Goal: Task Accomplishment & Management: Manage account settings

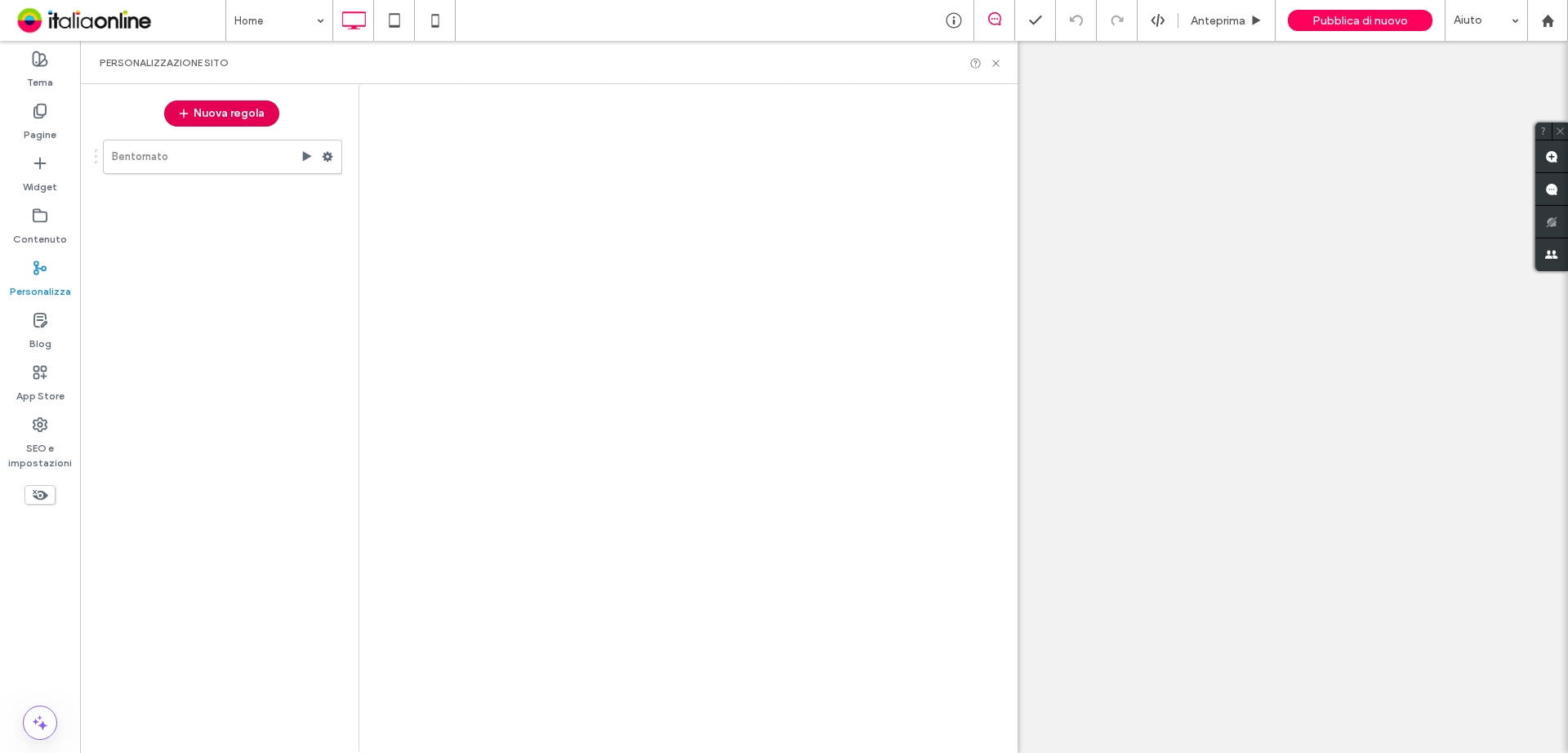
click at [222, 111] on button "Nuova regola" at bounding box center [221, 114] width 115 height 27
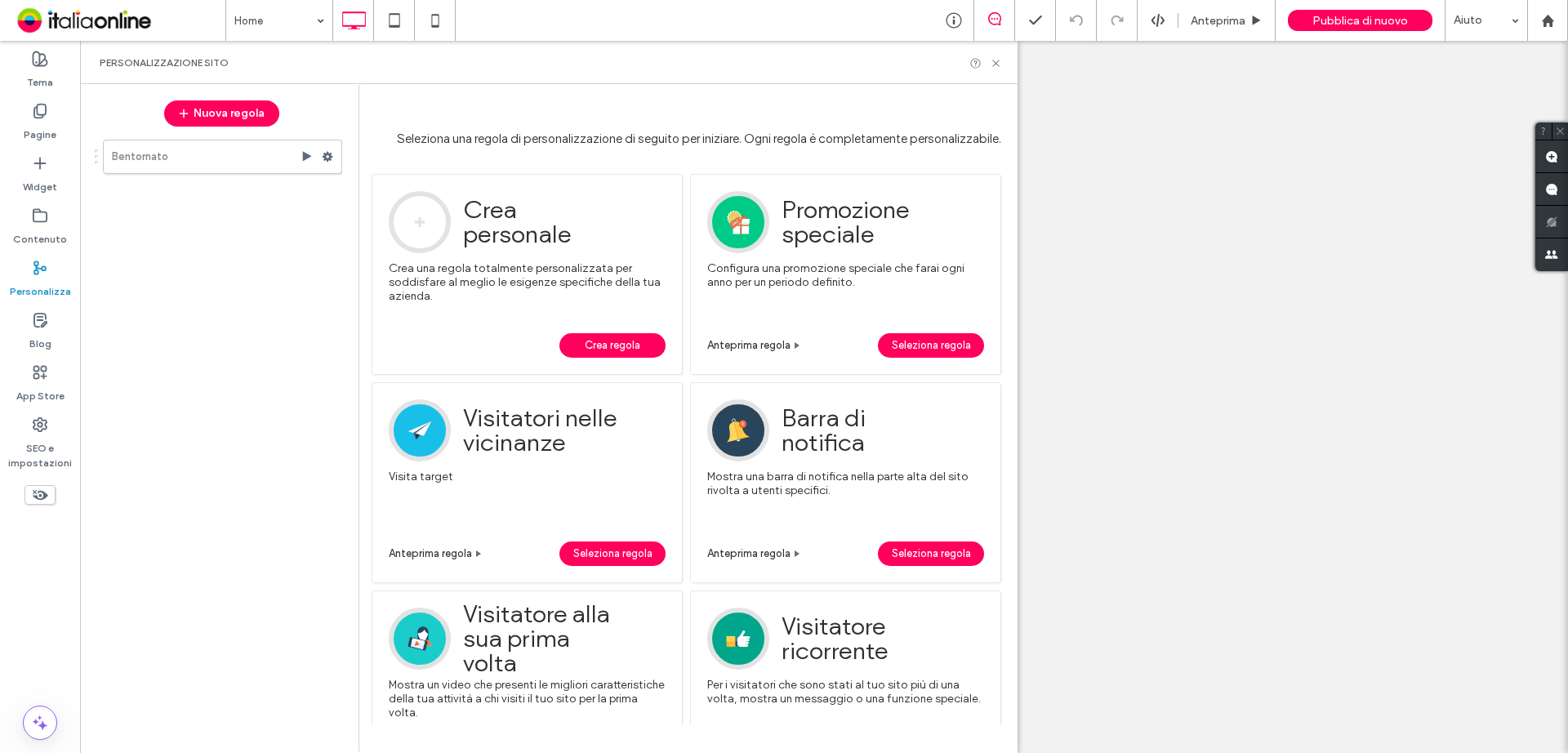
click at [618, 345] on span "Crea regola" at bounding box center [612, 346] width 56 height 25
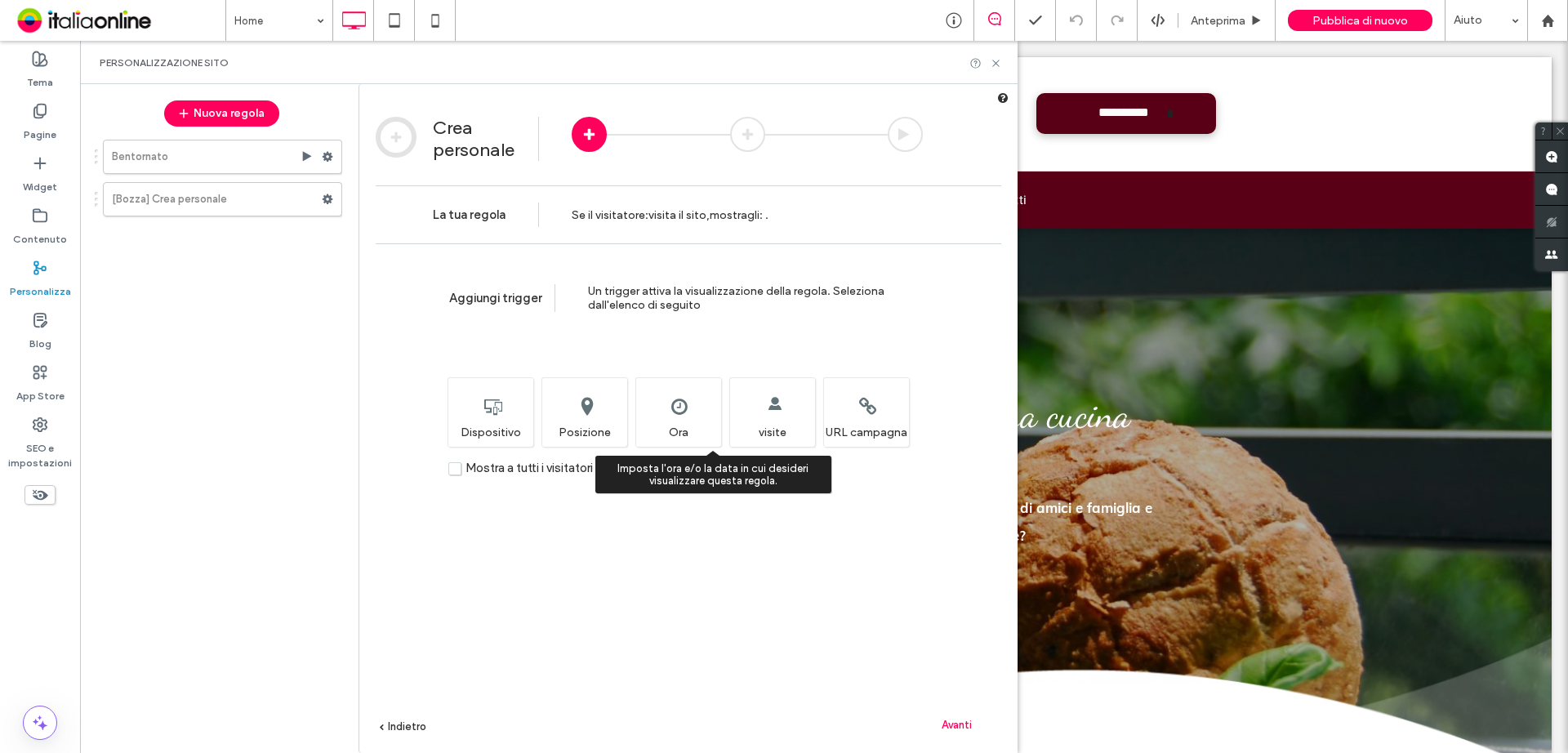
click at [668, 429] on div "Imposta l'ora e/o la data in cui desideri visualizzare questa regola. Ora" at bounding box center [678, 411] width 86 height 69
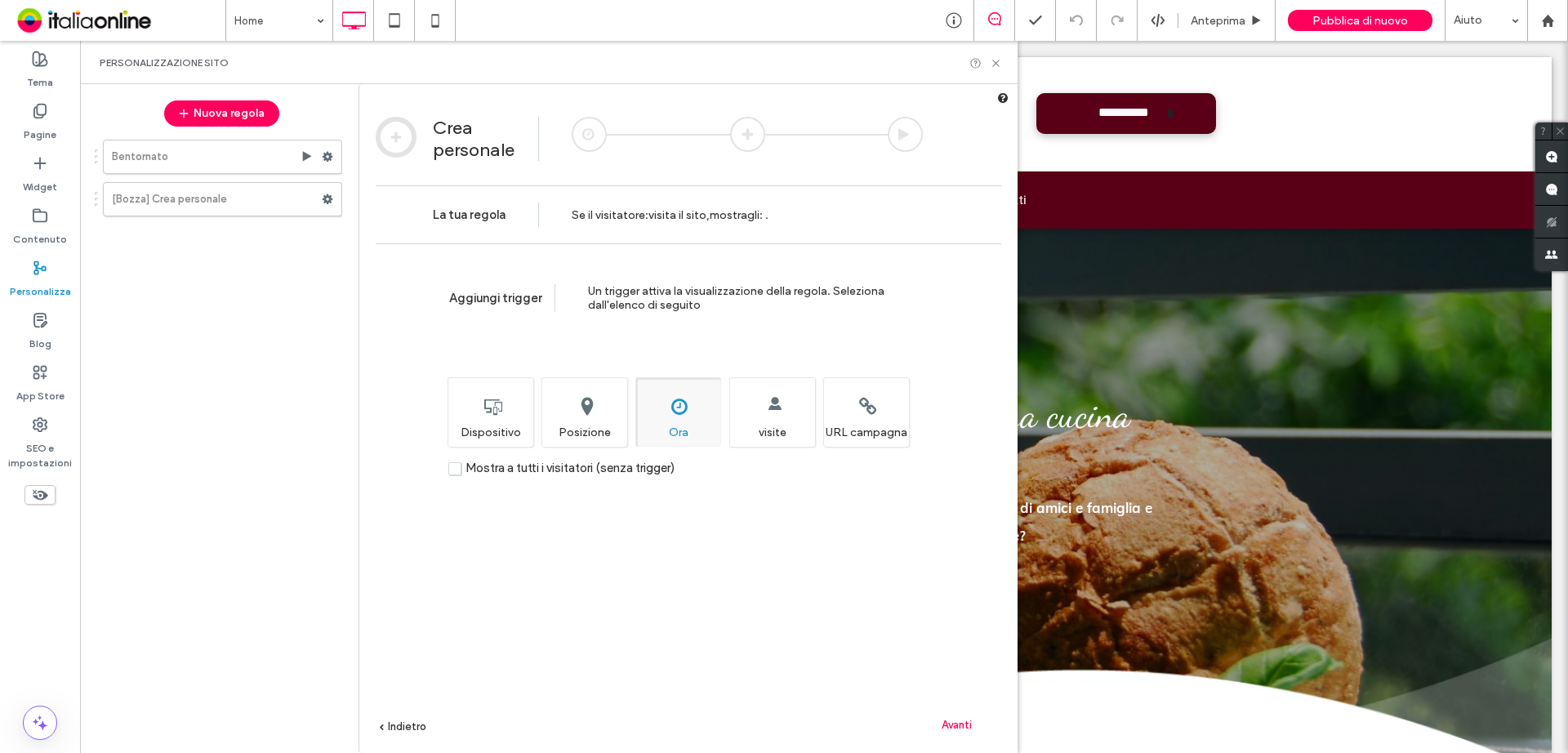
click at [972, 718] on span "Avanti" at bounding box center [957, 725] width 30 height 12
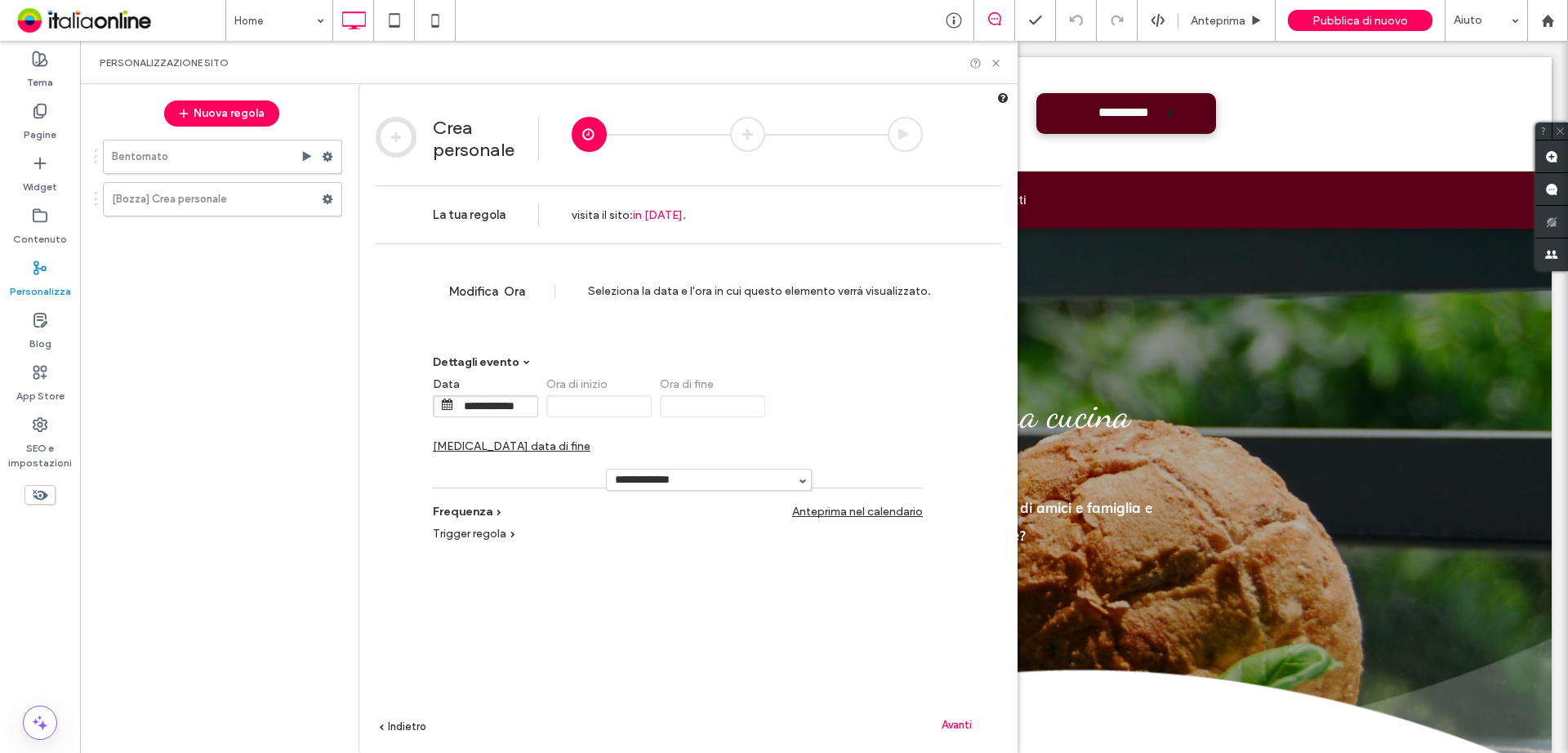
click at [590, 439] on span "Cambia data di fine" at bounding box center [511, 446] width 158 height 14
click at [824, 404] on input "**********" at bounding box center [837, 406] width 81 height 20
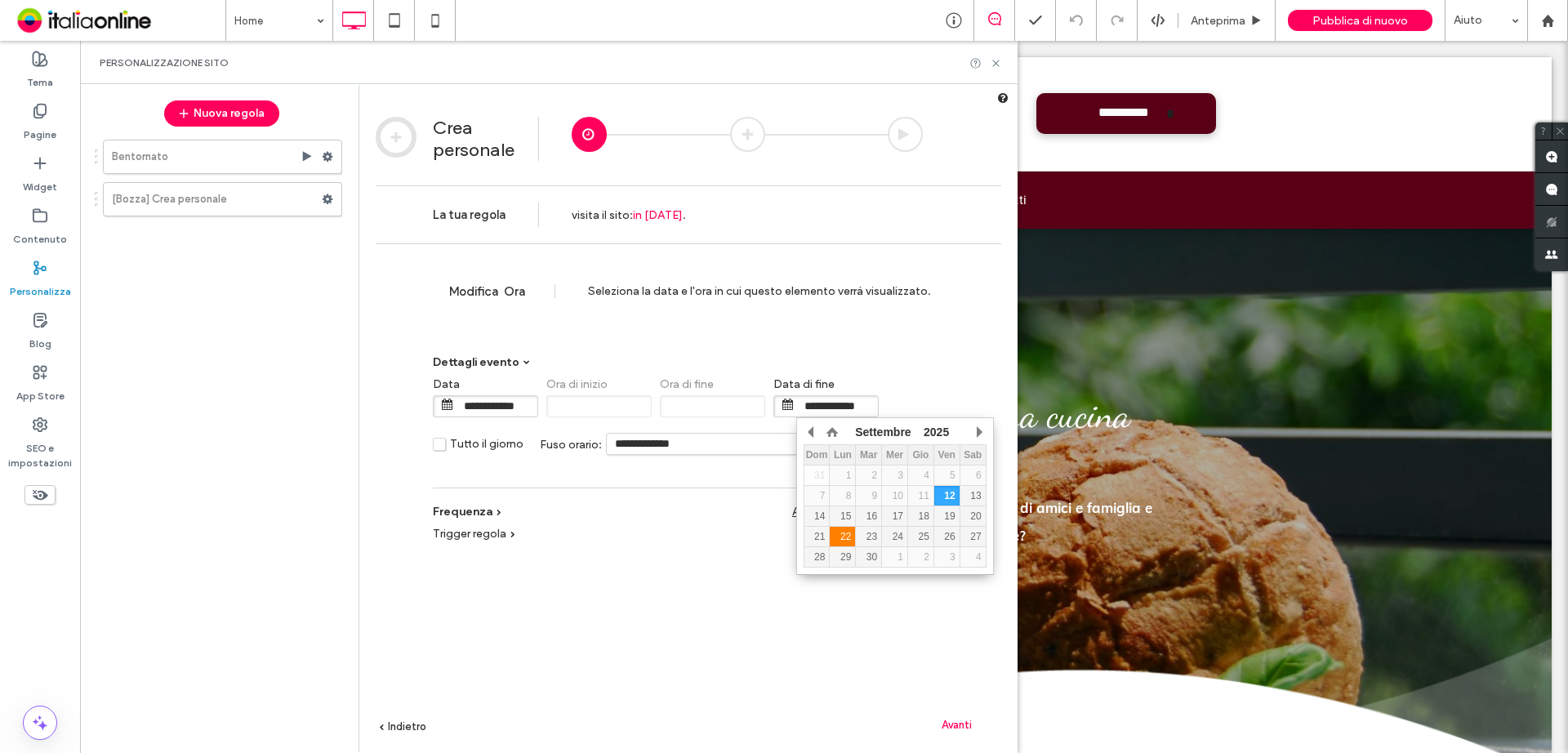
click at [849, 532] on div "22" at bounding box center [842, 536] width 26 height 12
type input "**********"
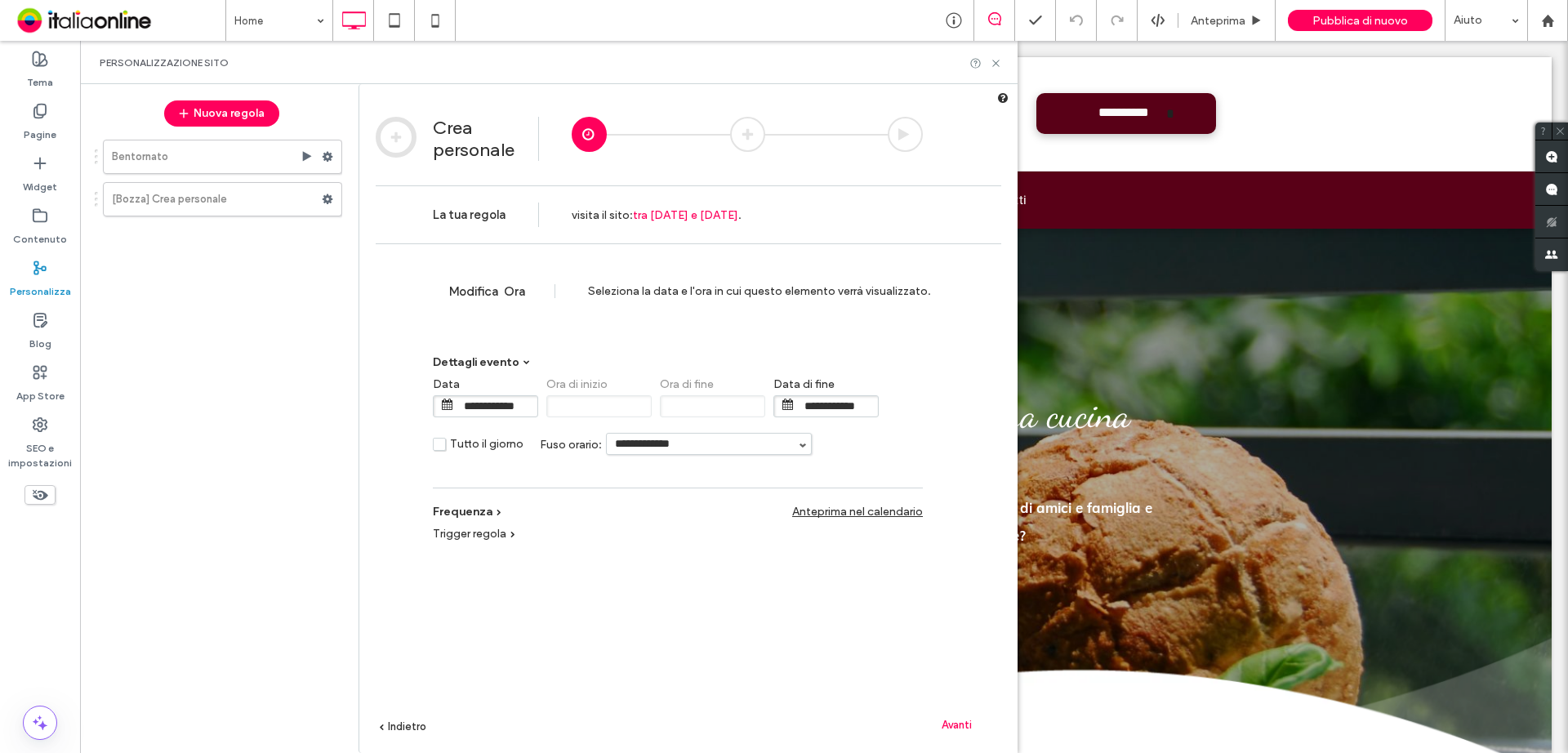
click at [949, 725] on span "Avanti" at bounding box center [957, 725] width 30 height 12
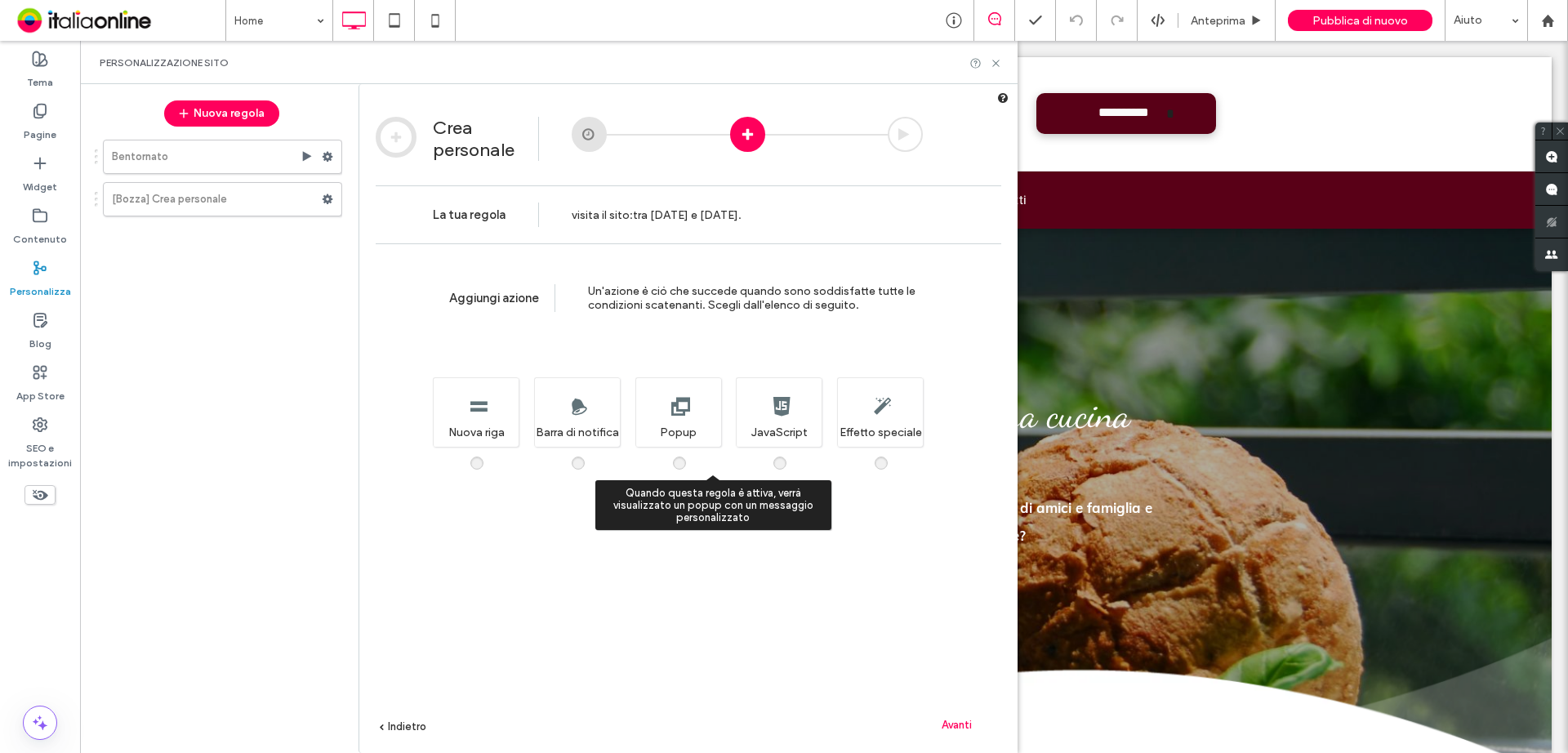
click at [689, 455] on span at bounding box center [689, 455] width 0 height 0
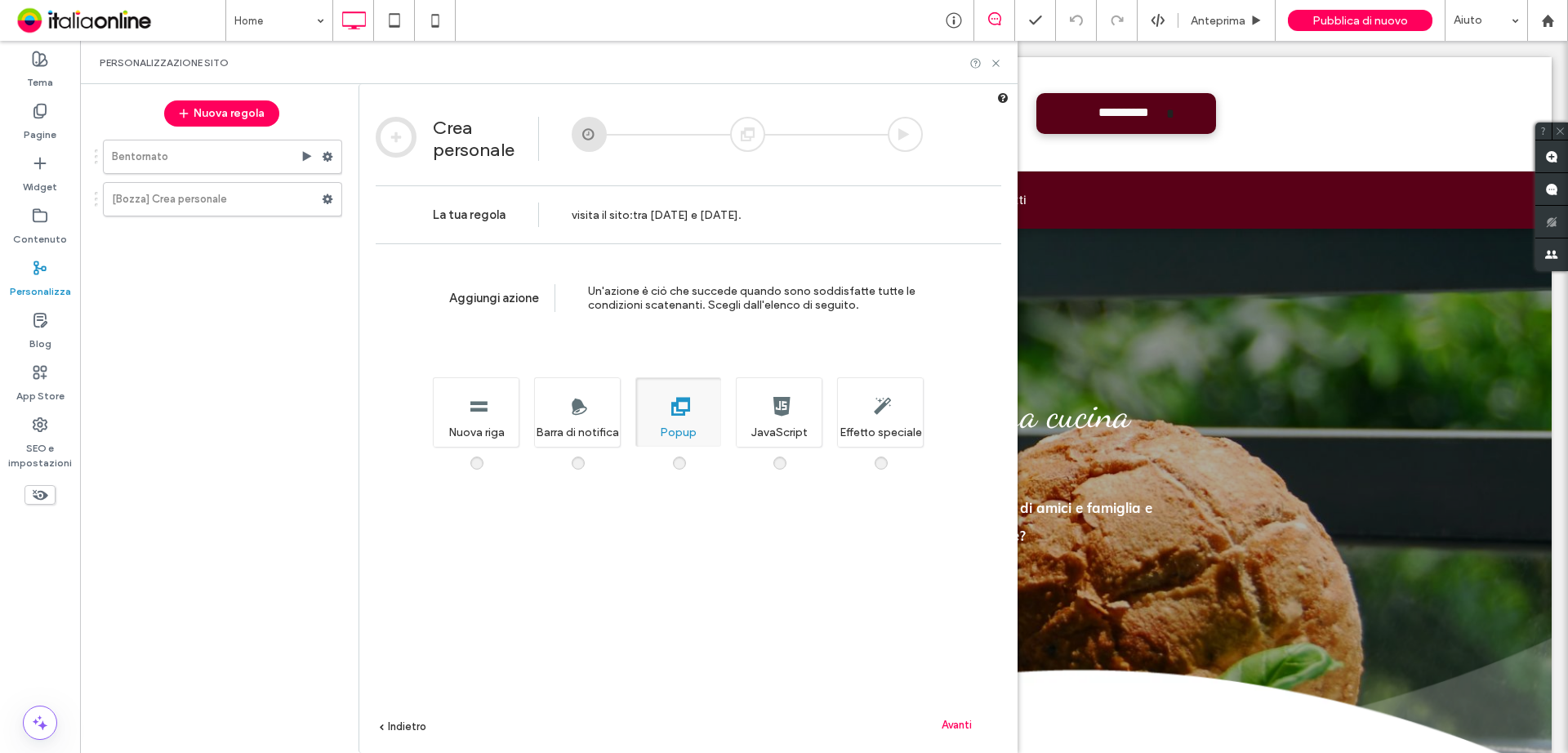
click at [962, 728] on span "Avanti" at bounding box center [957, 725] width 30 height 12
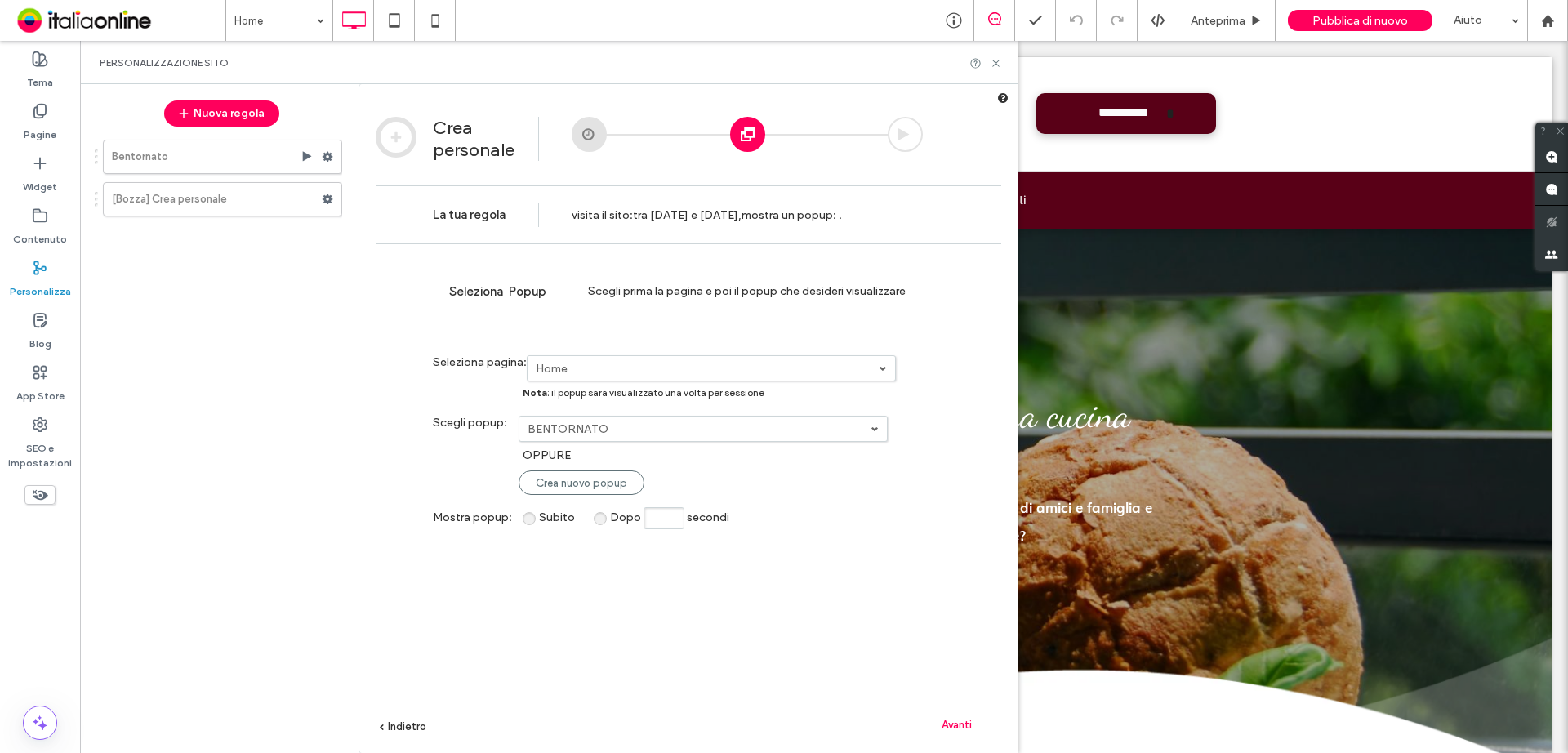
click at [646, 359] on link "Home" at bounding box center [711, 368] width 367 height 25
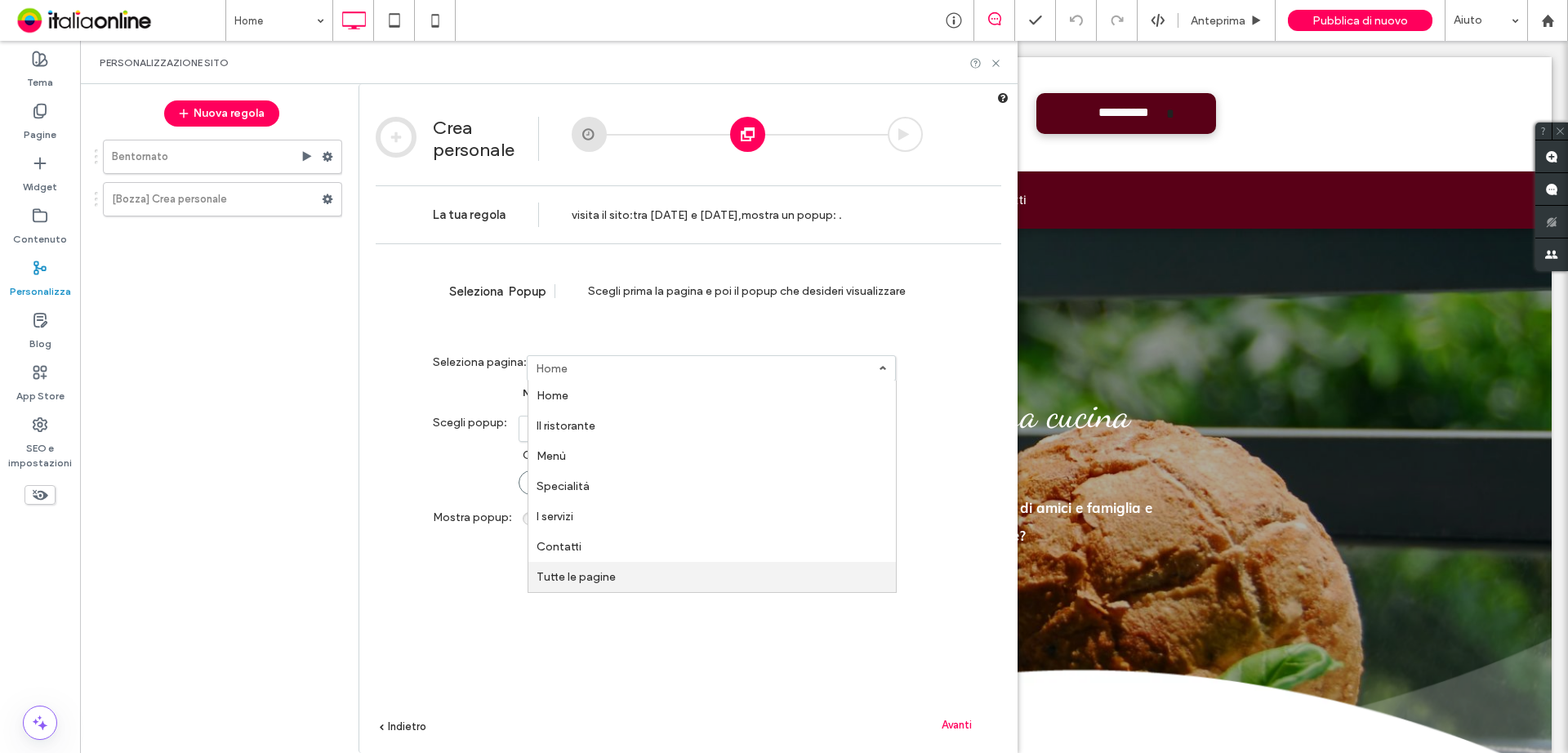
click at [620, 573] on link "Tutte le pagine" at bounding box center [711, 577] width 367 height 30
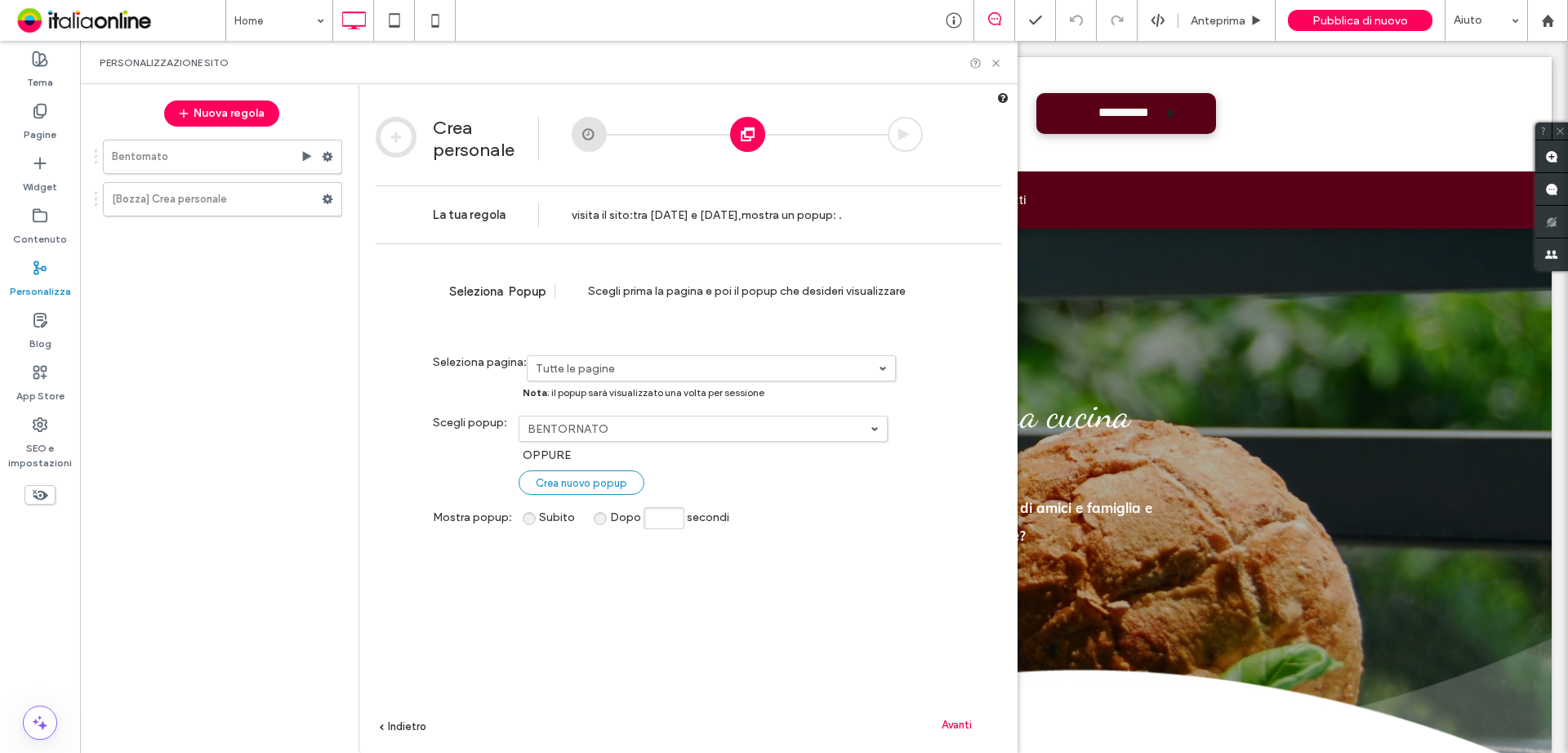
click at [605, 481] on span "Crea nuovo popup" at bounding box center [580, 483] width 91 height 12
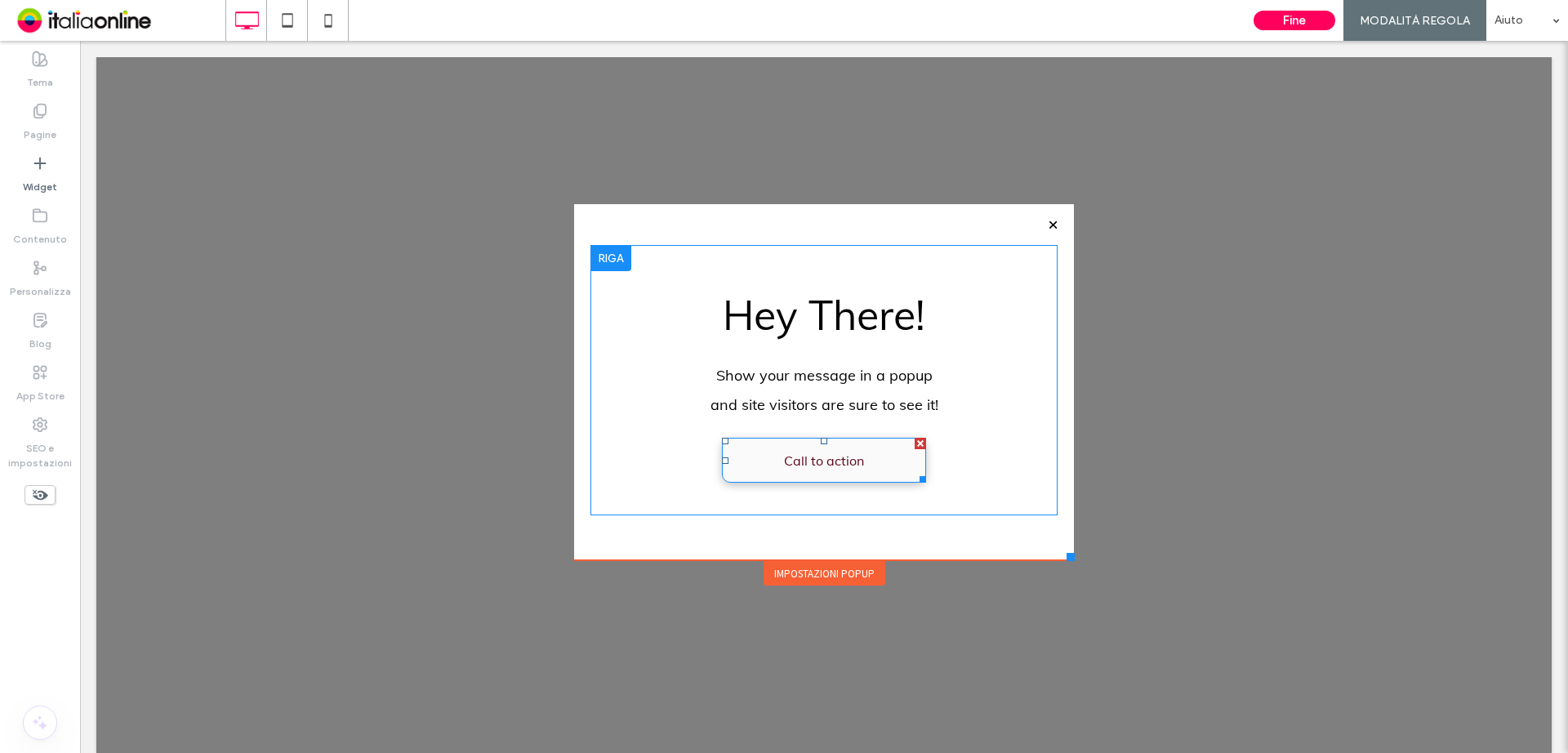
drag, startPoint x: 903, startPoint y: 444, endPoint x: 982, endPoint y: 471, distance: 83.5
click at [915, 444] on div at bounding box center [920, 443] width 12 height 12
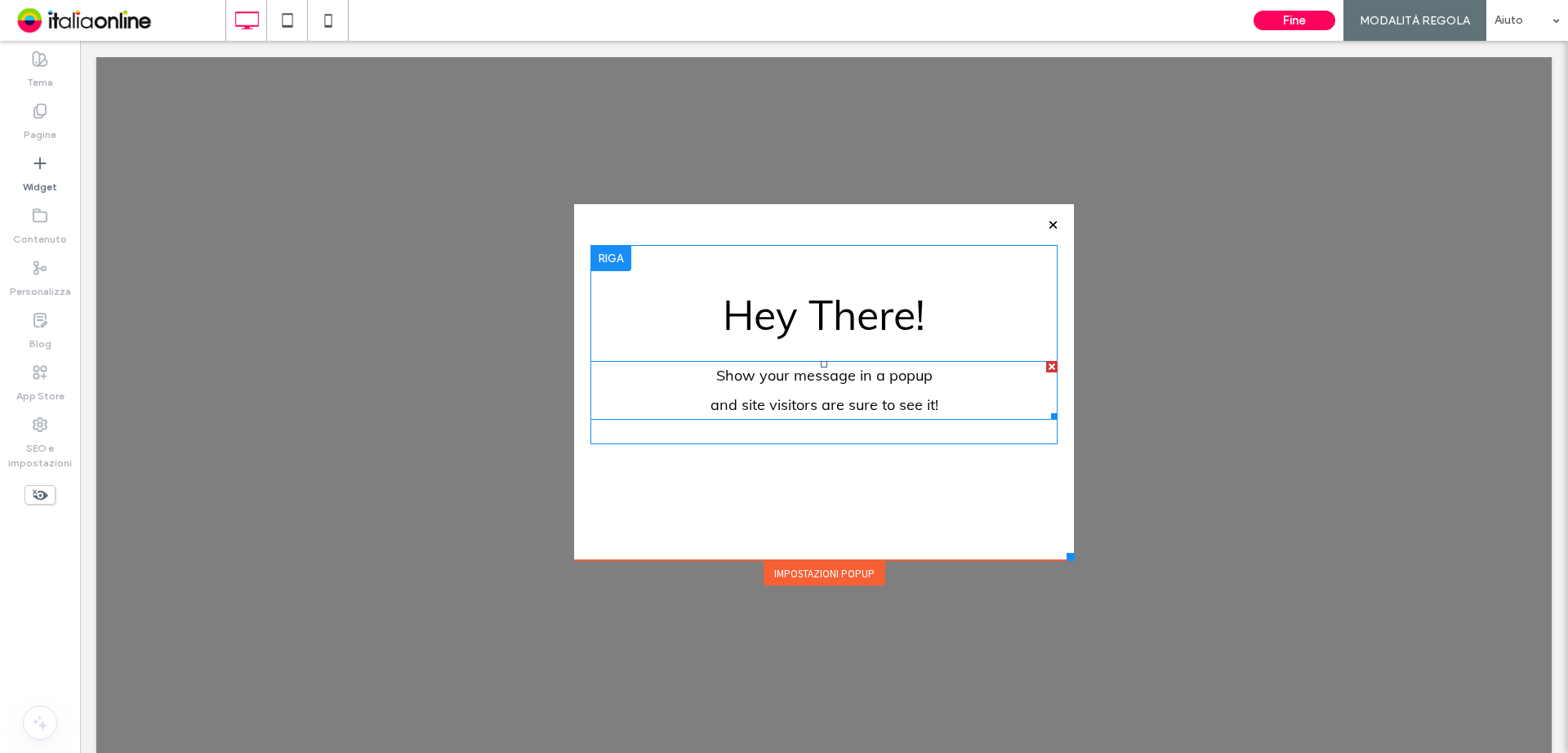
click at [1046, 366] on div at bounding box center [1051, 366] width 12 height 12
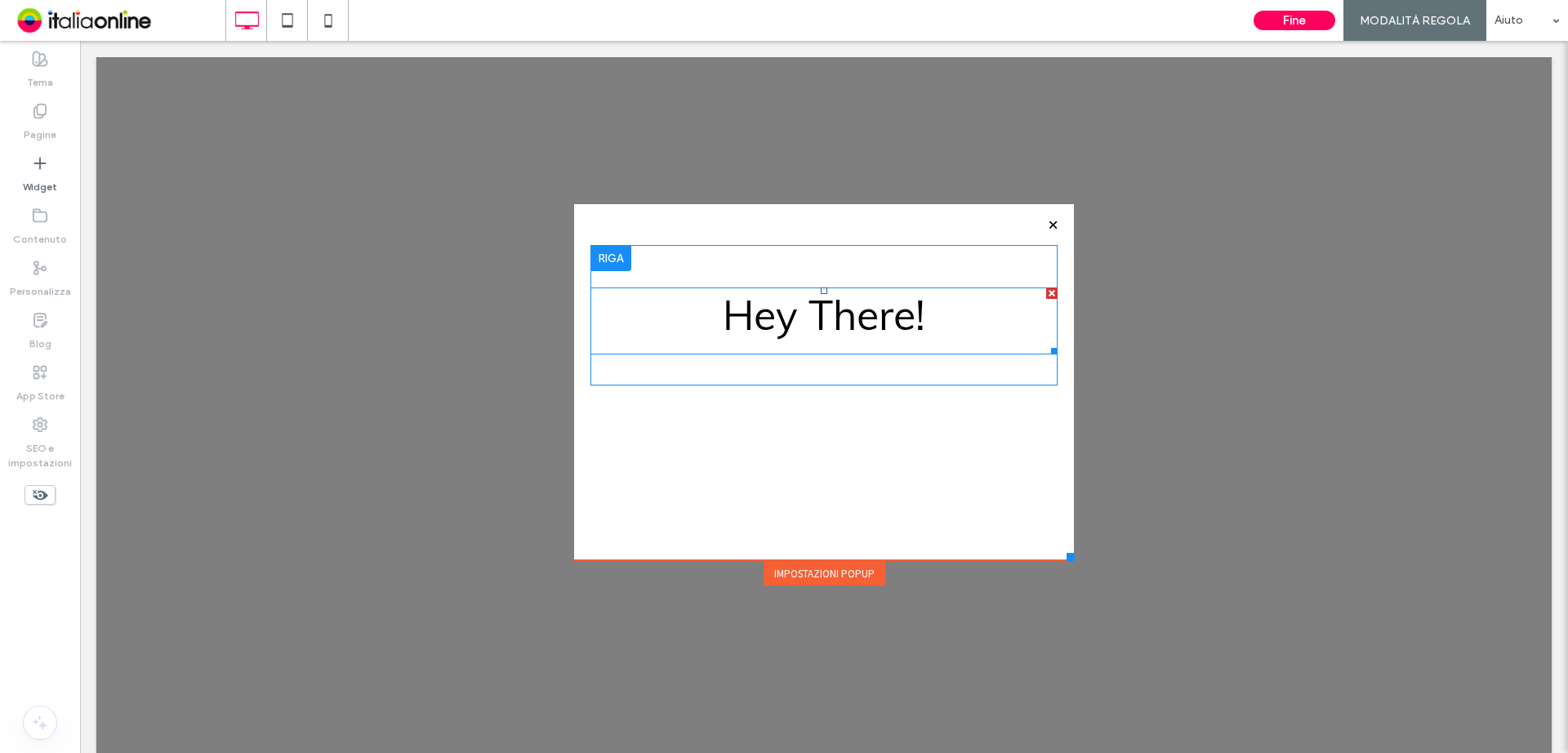
click at [772, 314] on span "Hey There!" at bounding box center [824, 315] width 203 height 51
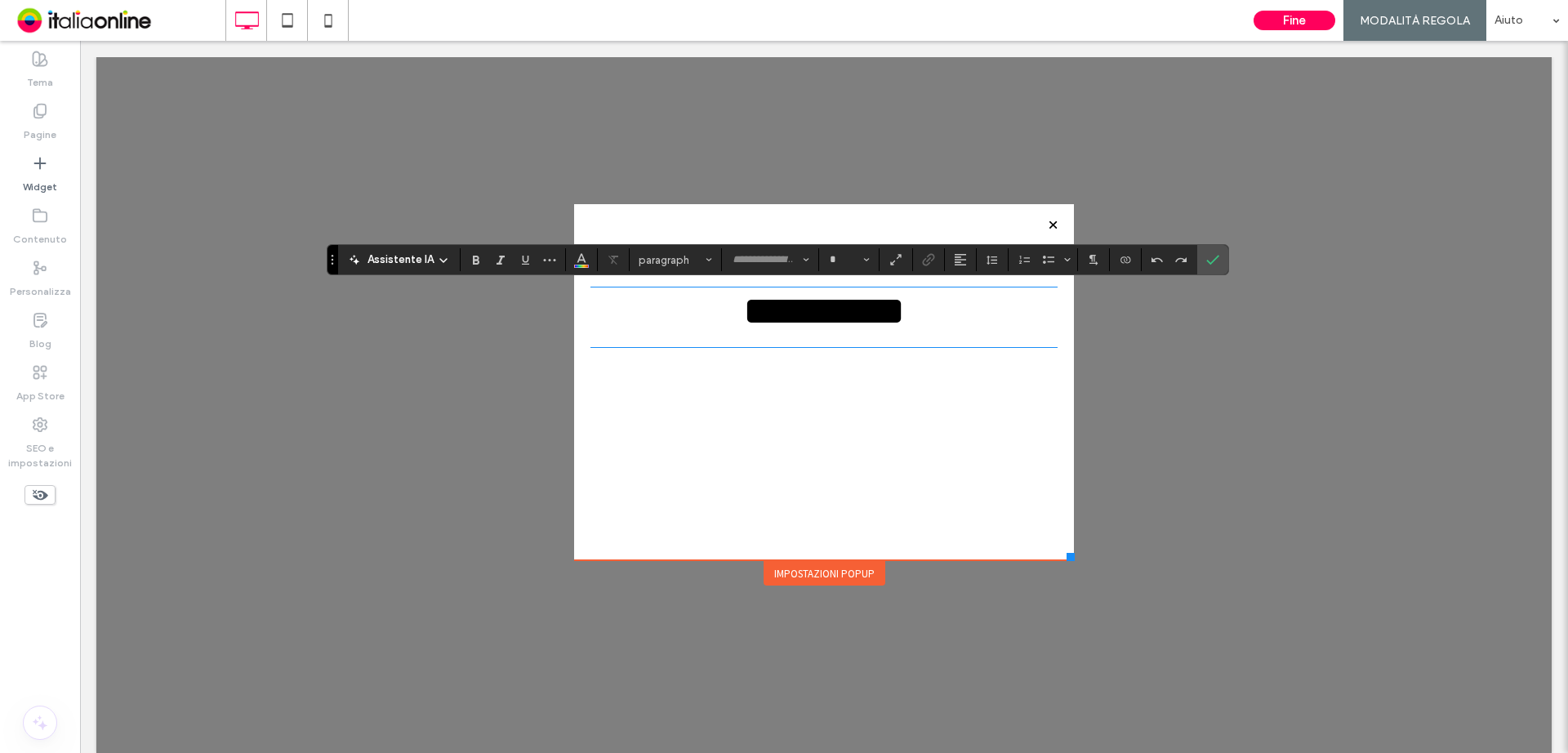
type input "****"
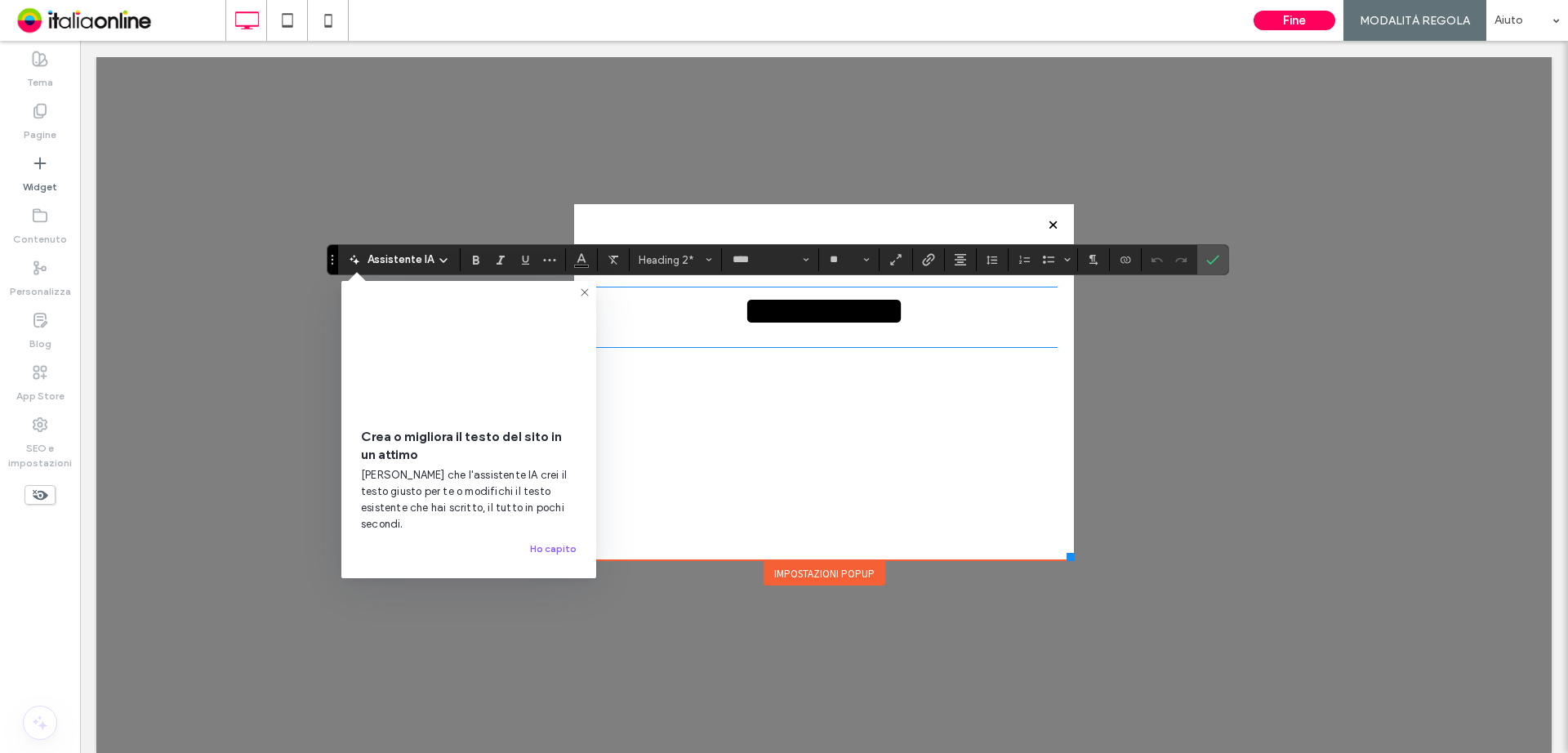
type input "**"
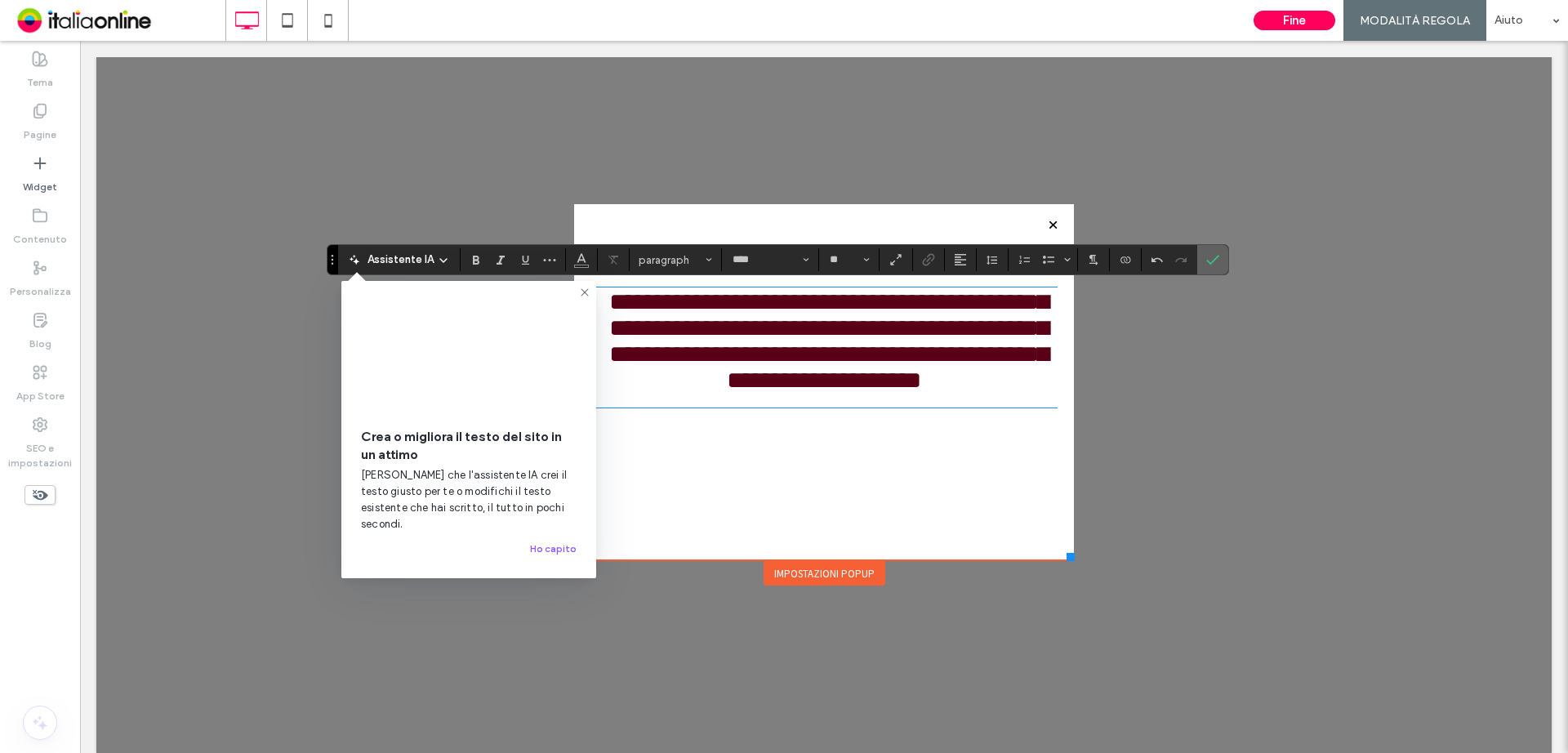
click at [1223, 266] on label "Conferma" at bounding box center [1213, 259] width 25 height 29
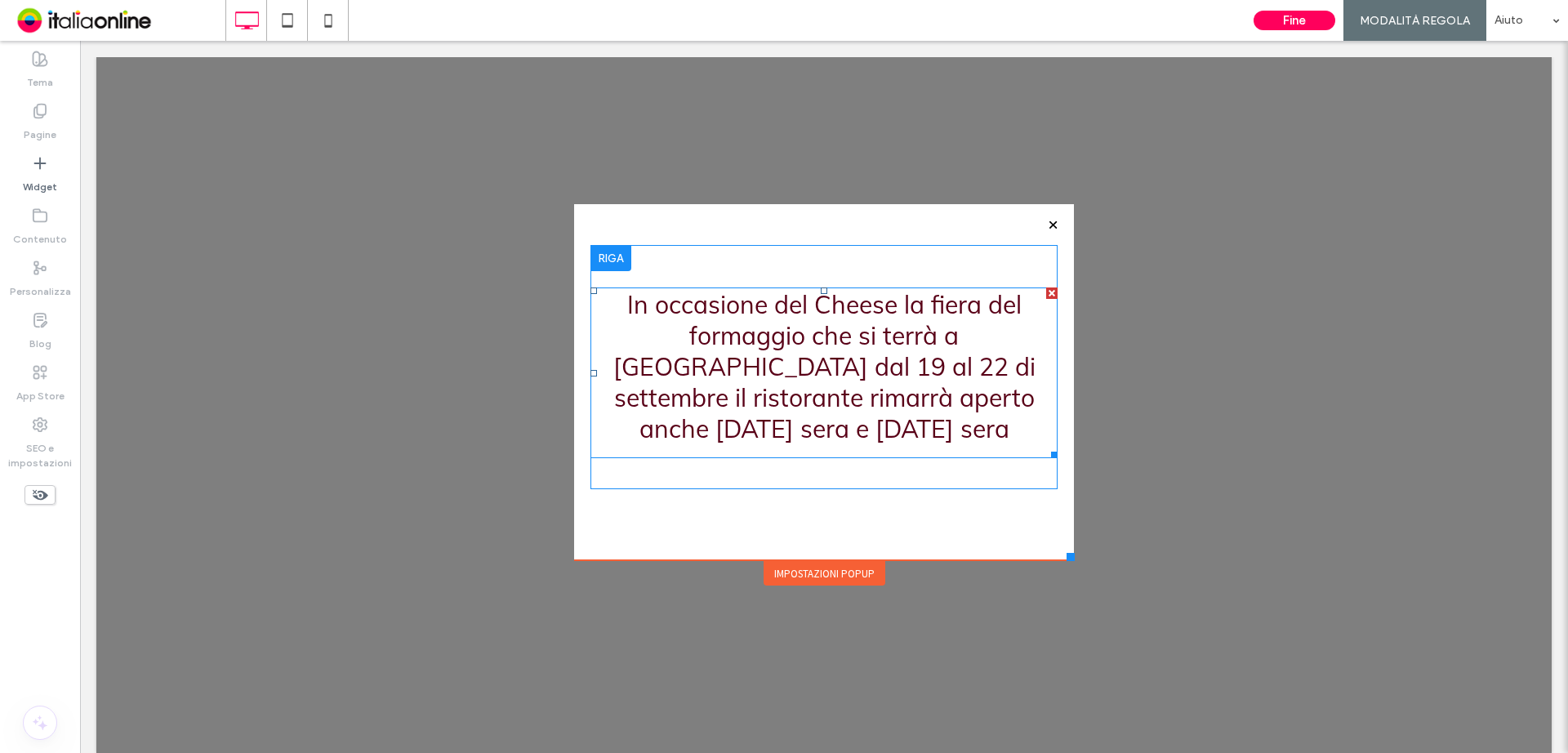
click at [875, 311] on span "In occasione del Cheese la fiera del formaggio che si terrà a Bra dal 19 al 22 …" at bounding box center [824, 366] width 422 height 155
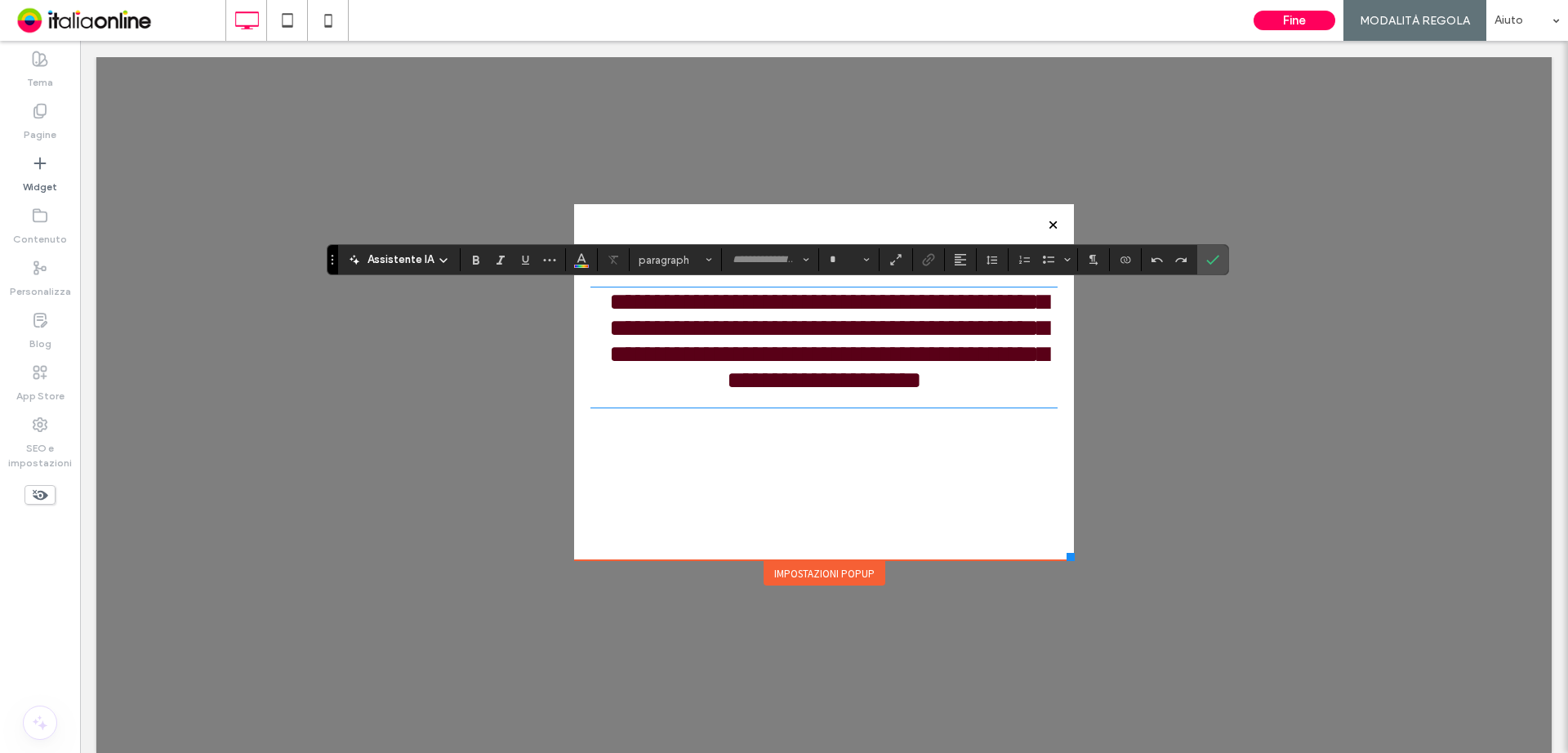
type input "****"
type input "**"
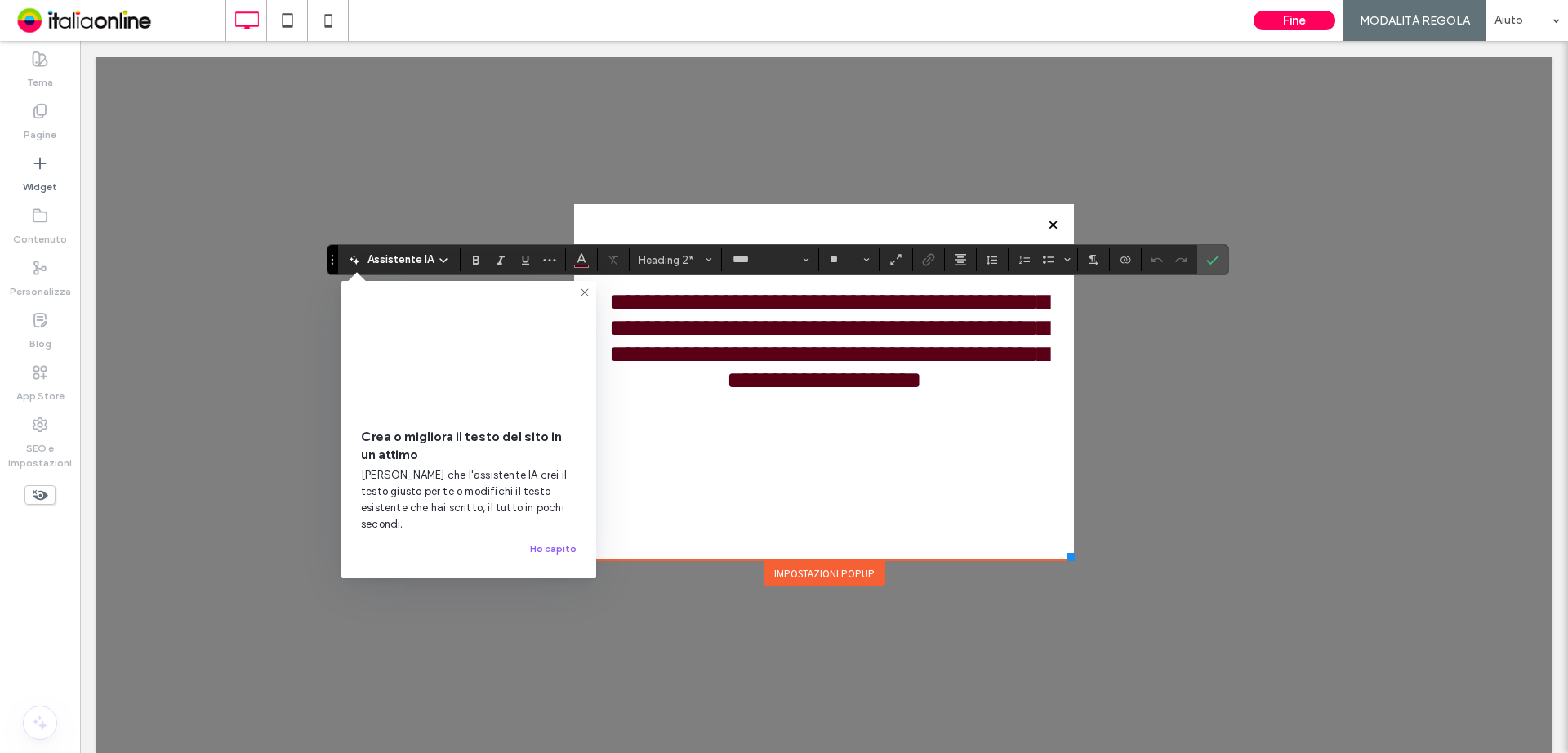
click at [882, 304] on span "**********" at bounding box center [828, 341] width 439 height 102
click at [1206, 261] on icon "Conferma" at bounding box center [1212, 259] width 13 height 13
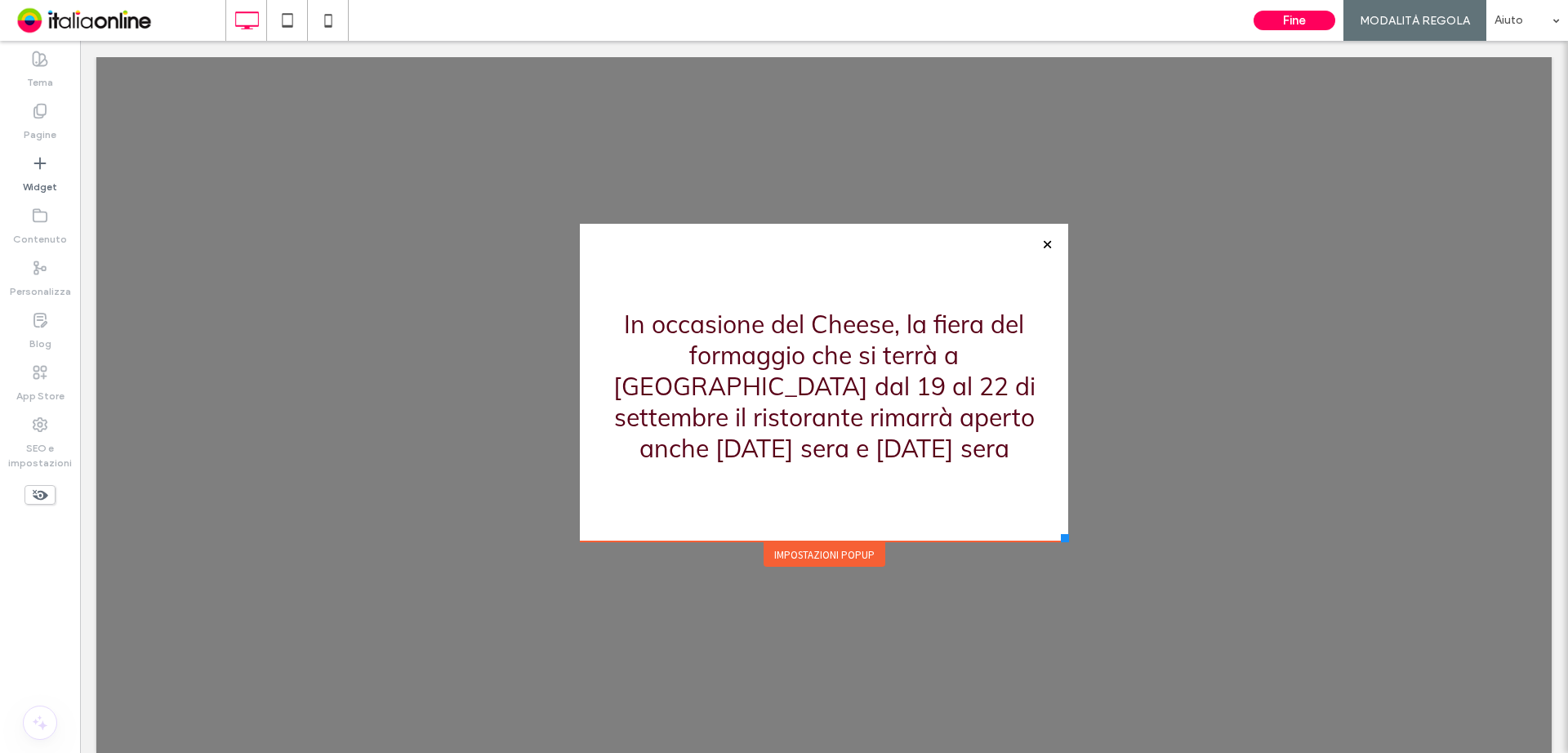
drag, startPoint x: 1055, startPoint y: 556, endPoint x: 1054, endPoint y: 545, distance: 11.0
click at [1054, 545] on div "**********" at bounding box center [824, 394] width 496 height 349
click at [330, 18] on icon at bounding box center [328, 20] width 33 height 33
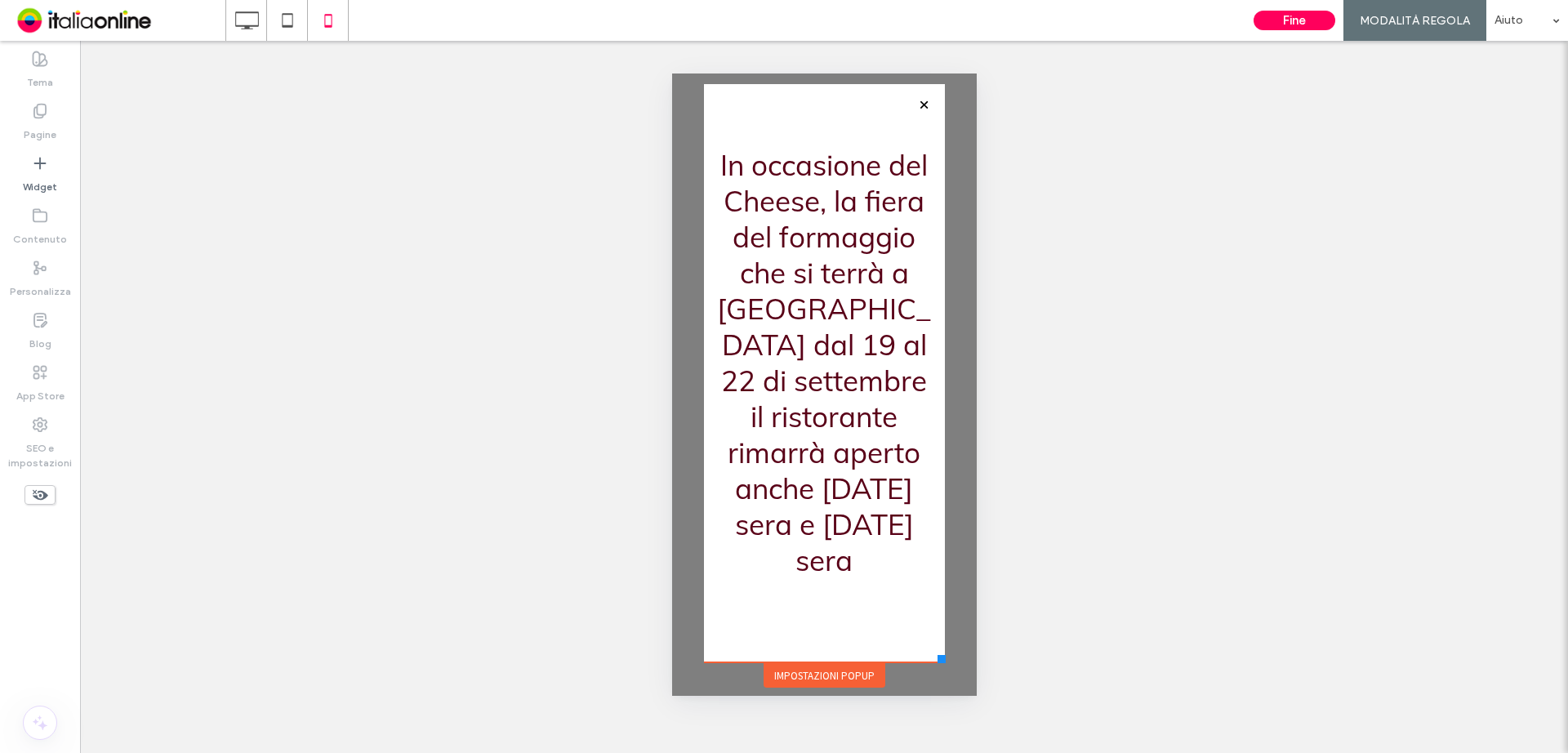
drag, startPoint x: 963, startPoint y: 518, endPoint x: 944, endPoint y: 662, distance: 145.2
click at [944, 662] on div at bounding box center [941, 658] width 8 height 8
click at [244, 26] on use at bounding box center [247, 20] width 24 height 18
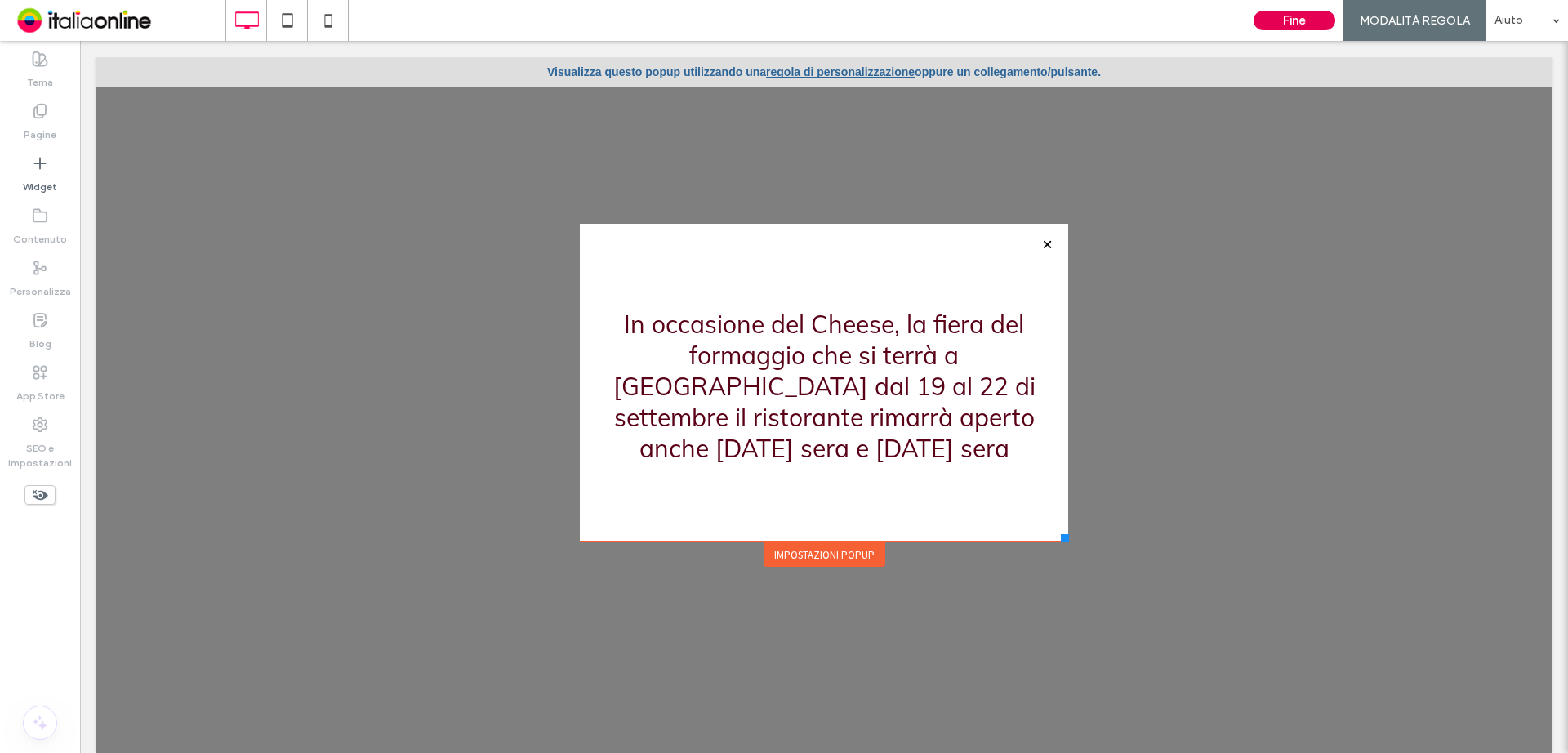
click at [1281, 17] on button "Fine" at bounding box center [1295, 20] width 81 height 19
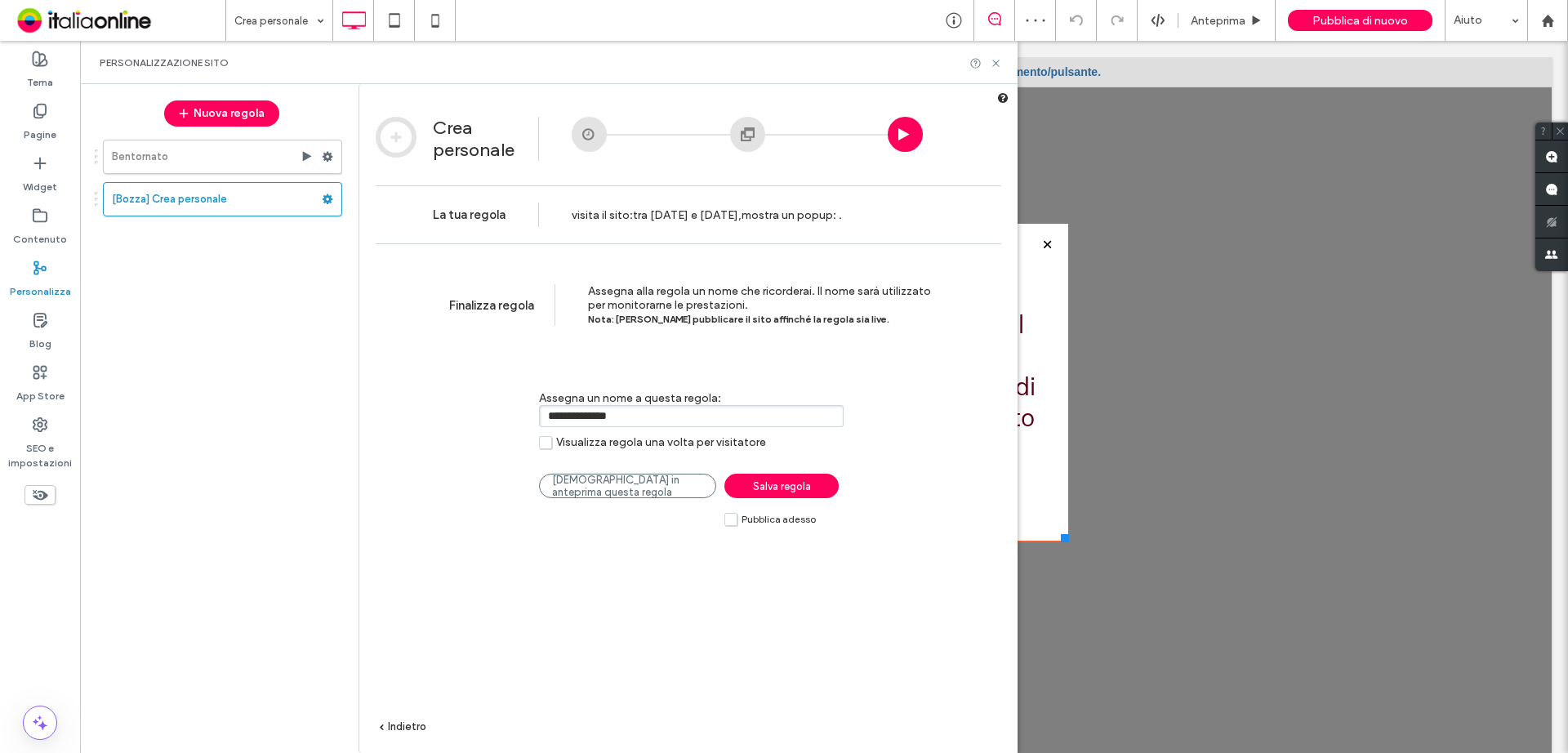
click at [735, 524] on label "Pubblica adesso" at bounding box center [770, 519] width 91 height 14
click at [780, 488] on span "Salva regola" at bounding box center [782, 487] width 58 height 12
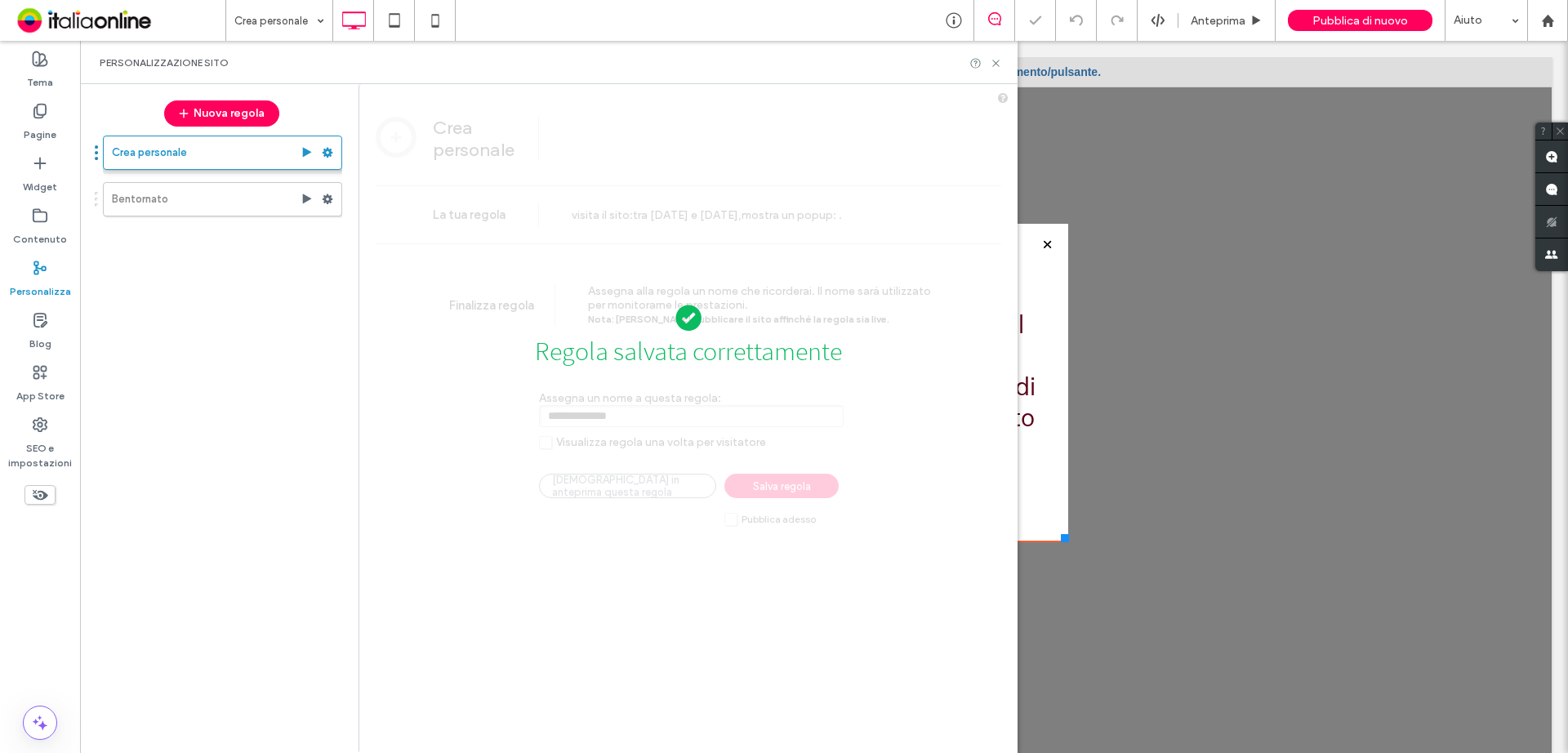
drag, startPoint x: 198, startPoint y: 188, endPoint x: 203, endPoint y: 127, distance: 61.2
click at [203, 127] on div "Nuova regola Crea personale Bentornato Crea personale" at bounding box center [215, 418] width 260 height 652
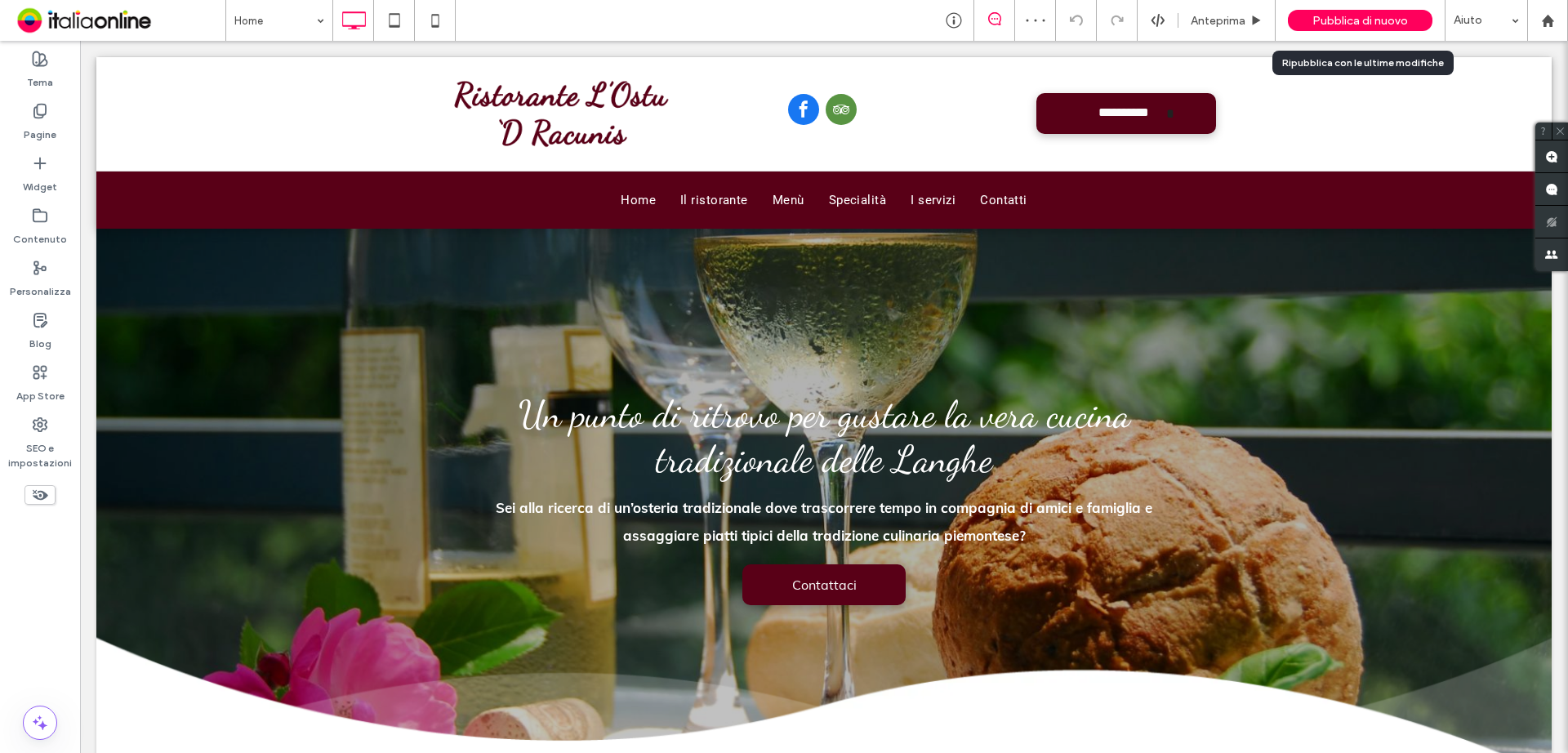
click at [1346, 19] on span "Pubblica di nuovo" at bounding box center [1360, 21] width 96 height 14
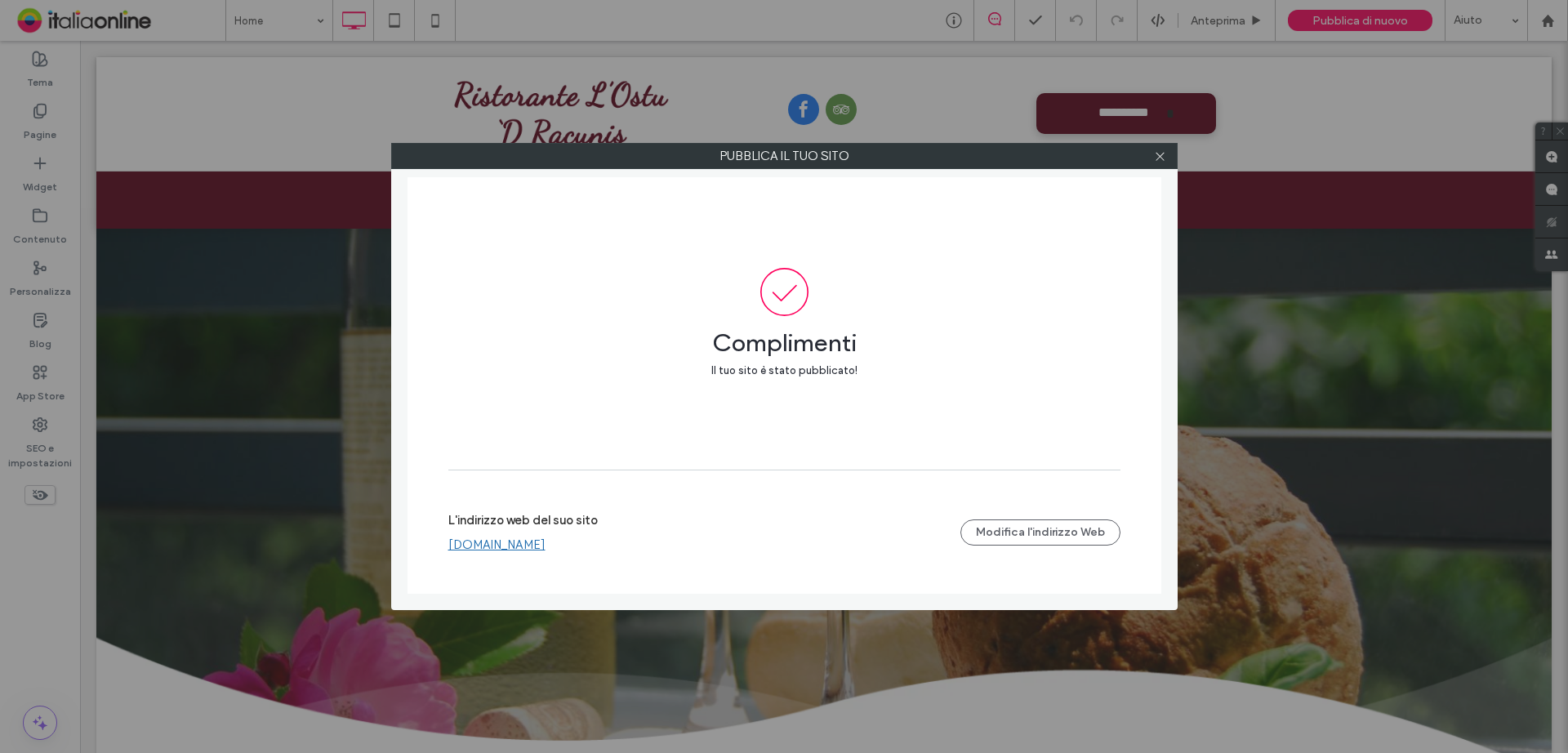
click at [527, 542] on link "www.ostudracunis.it" at bounding box center [497, 544] width 97 height 15
click at [1159, 153] on icon at bounding box center [1160, 157] width 12 height 12
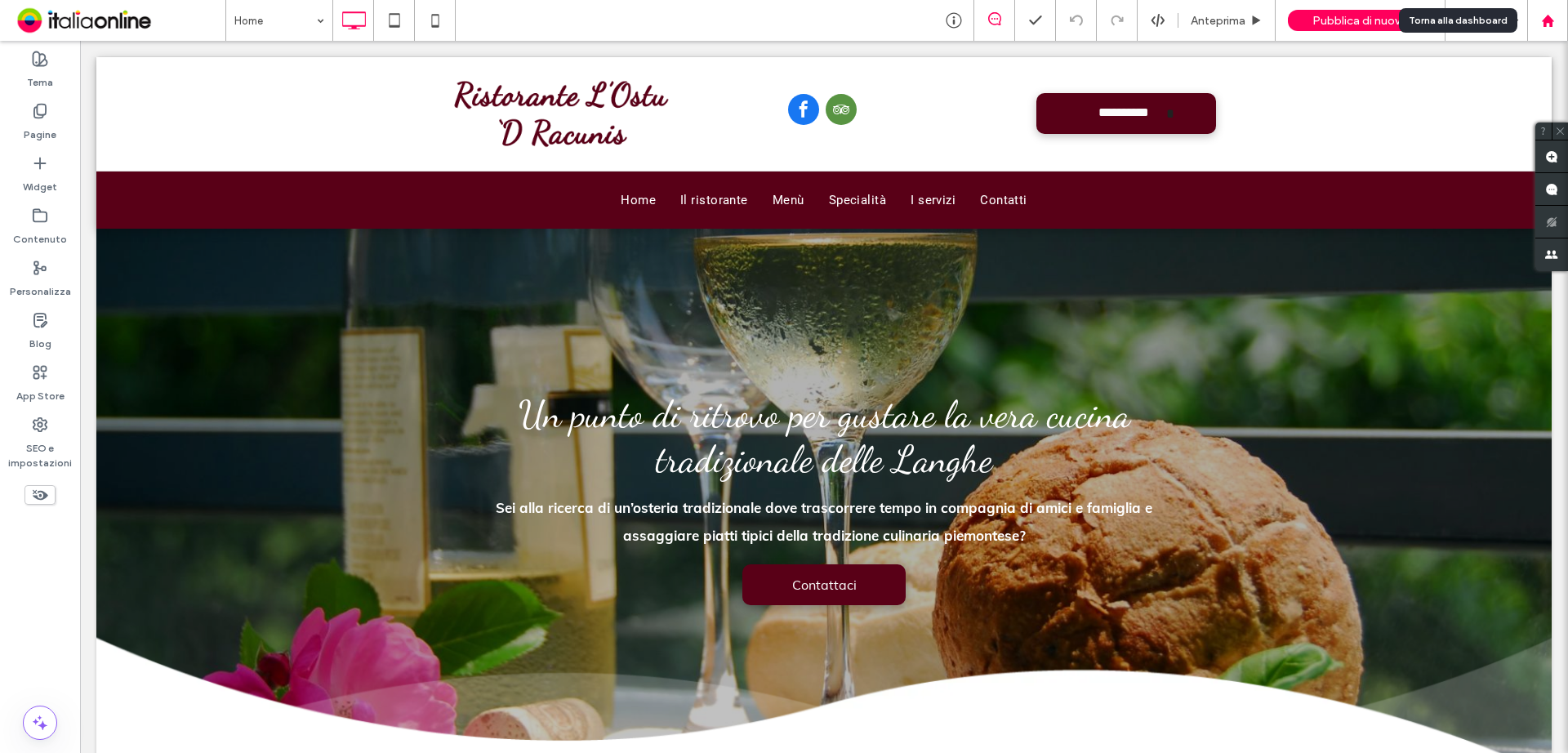
drag, startPoint x: 1486, startPoint y: 0, endPoint x: 1567, endPoint y: 23, distance: 84.2
click at [1567, 23] on div at bounding box center [1548, 20] width 41 height 41
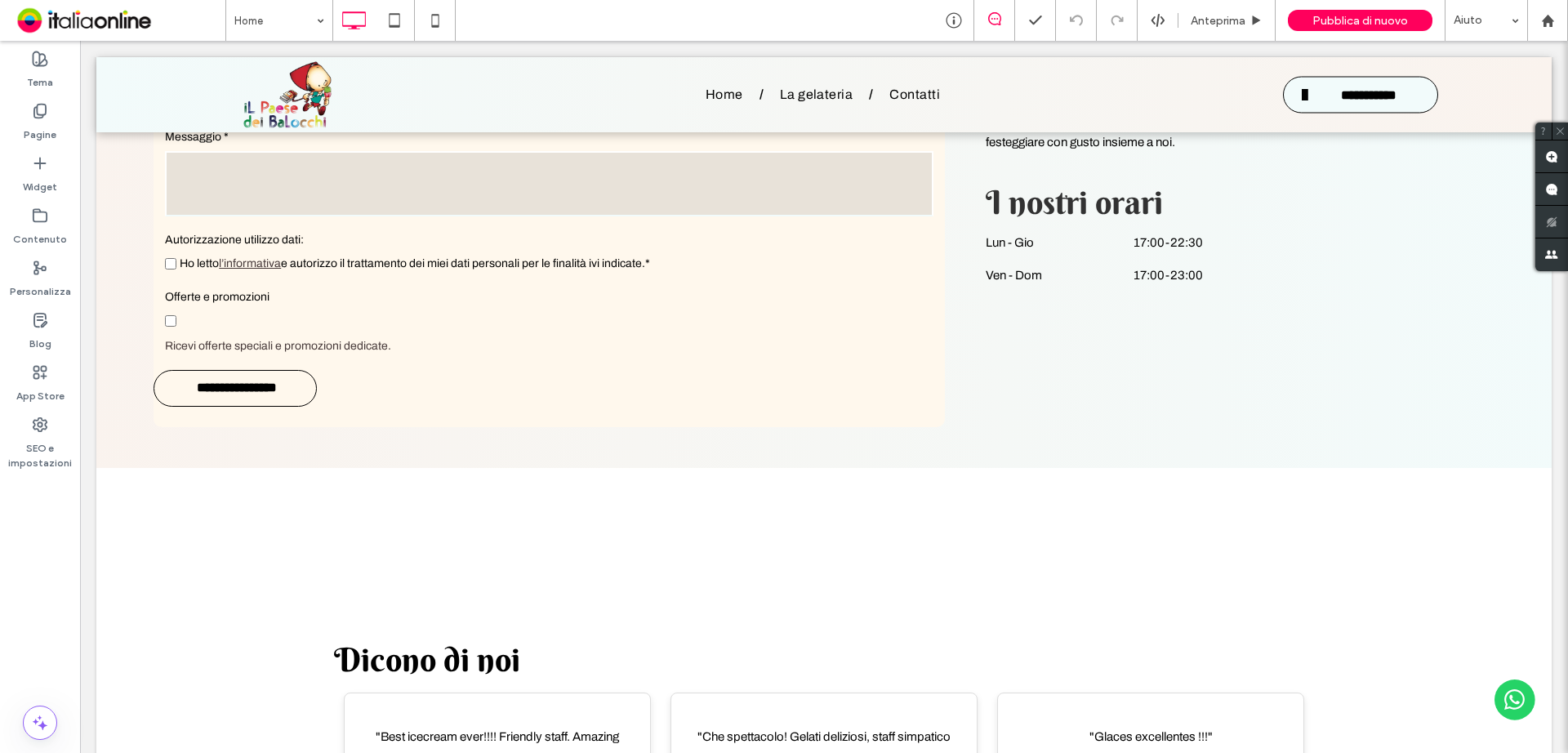
scroll to position [2123, 0]
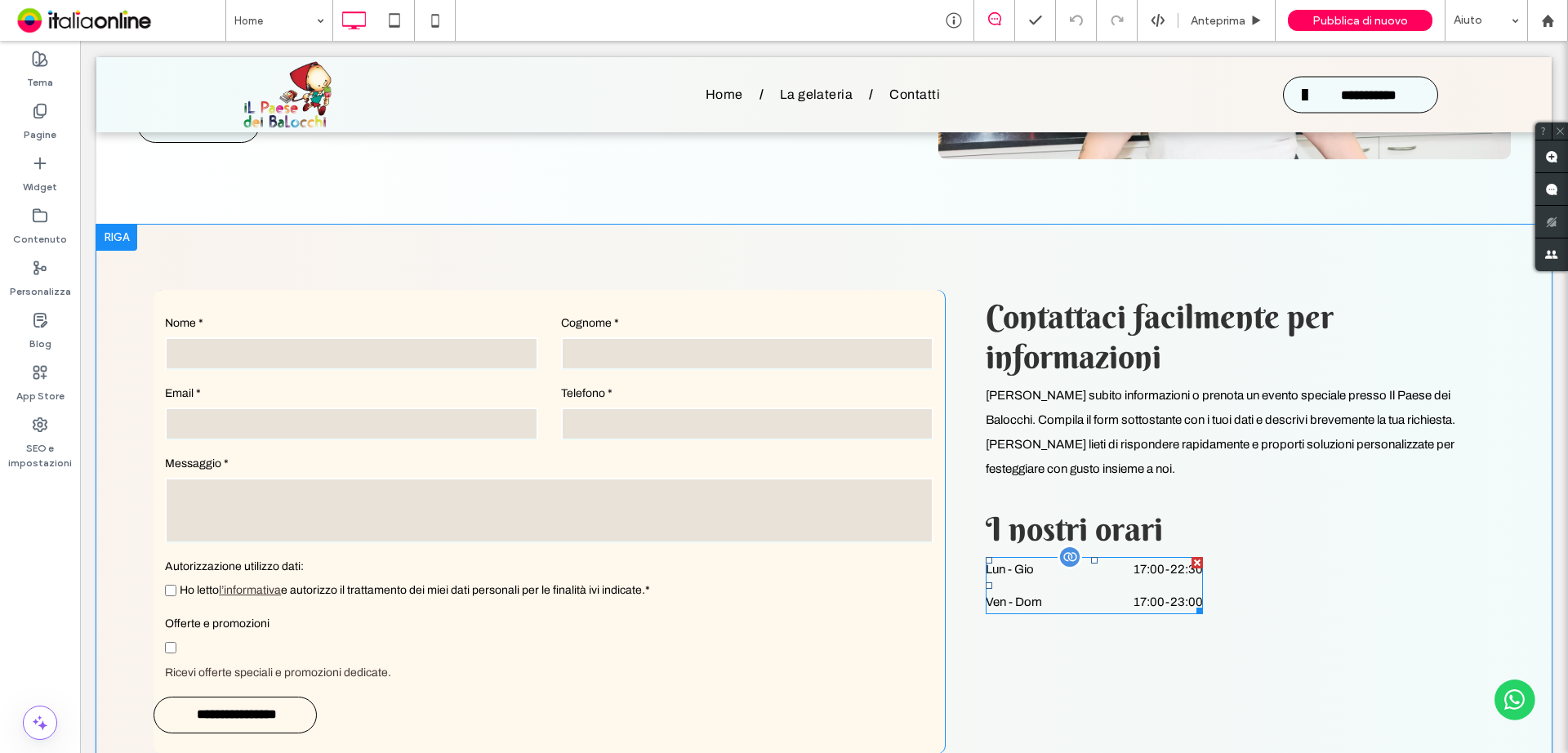
click at [1172, 557] on dd "17:00 - 22:30" at bounding box center [1138, 569] width 128 height 25
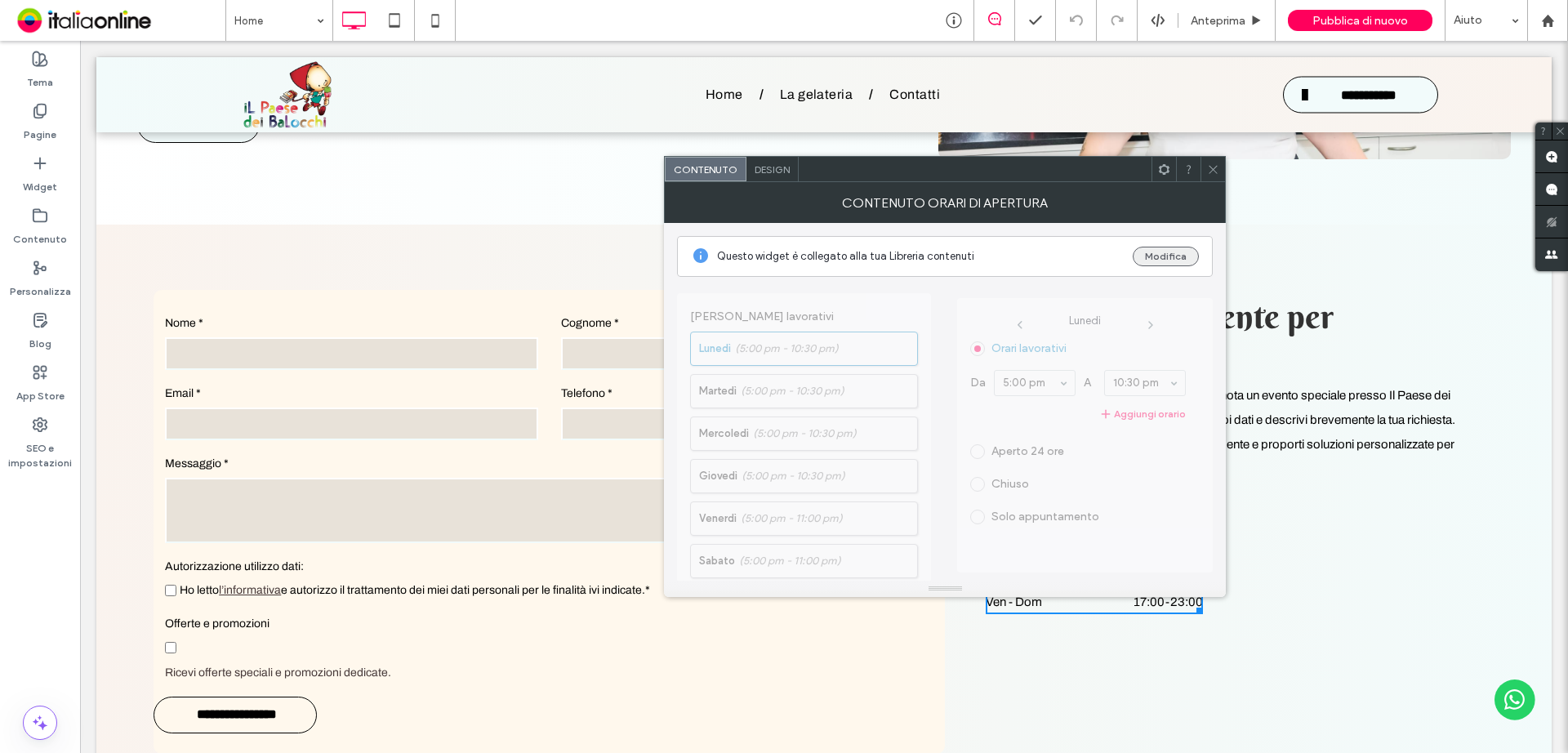
click at [1147, 254] on button "Modifica" at bounding box center [1165, 257] width 66 height 19
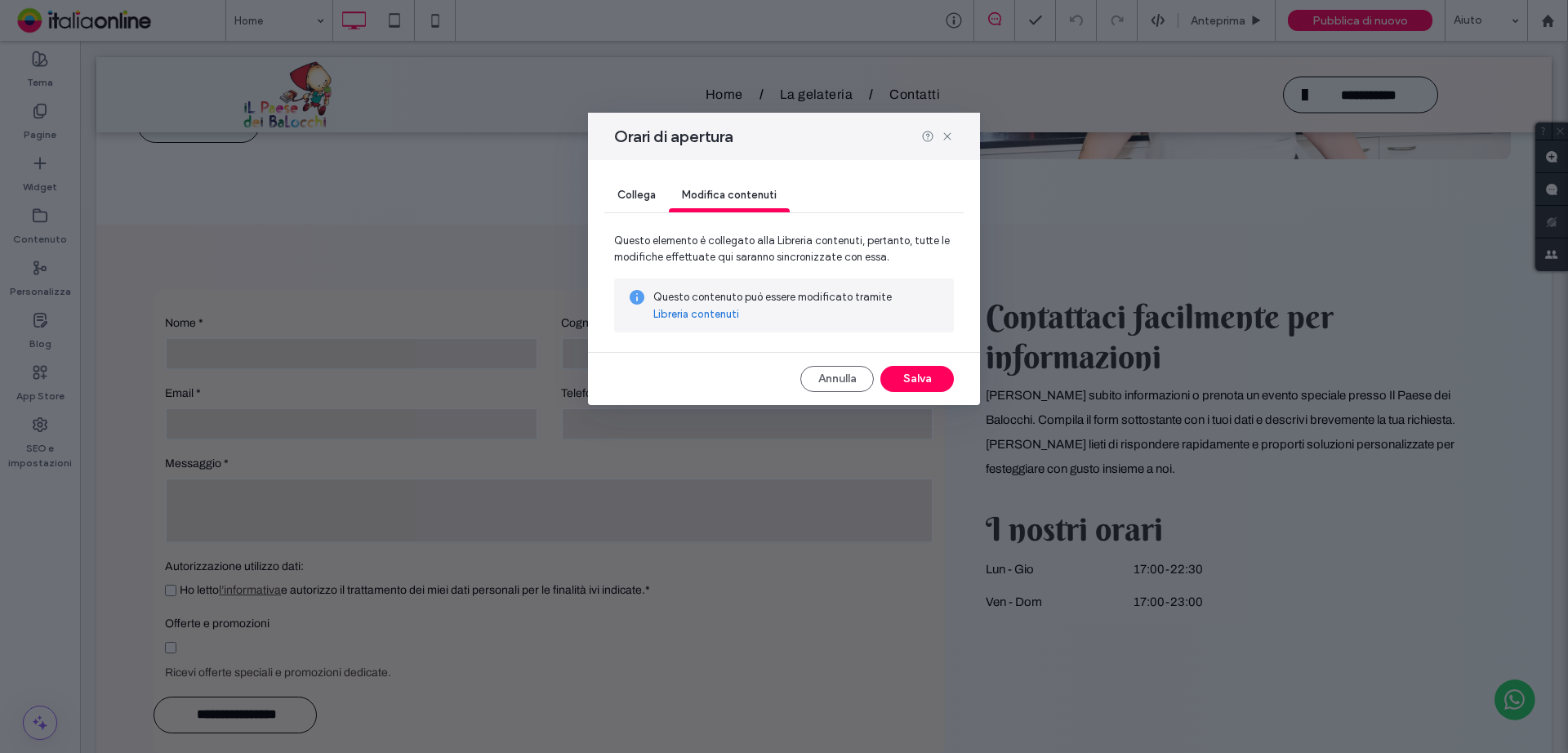
click at [683, 321] on link "Libreria contenuti" at bounding box center [696, 314] width 86 height 16
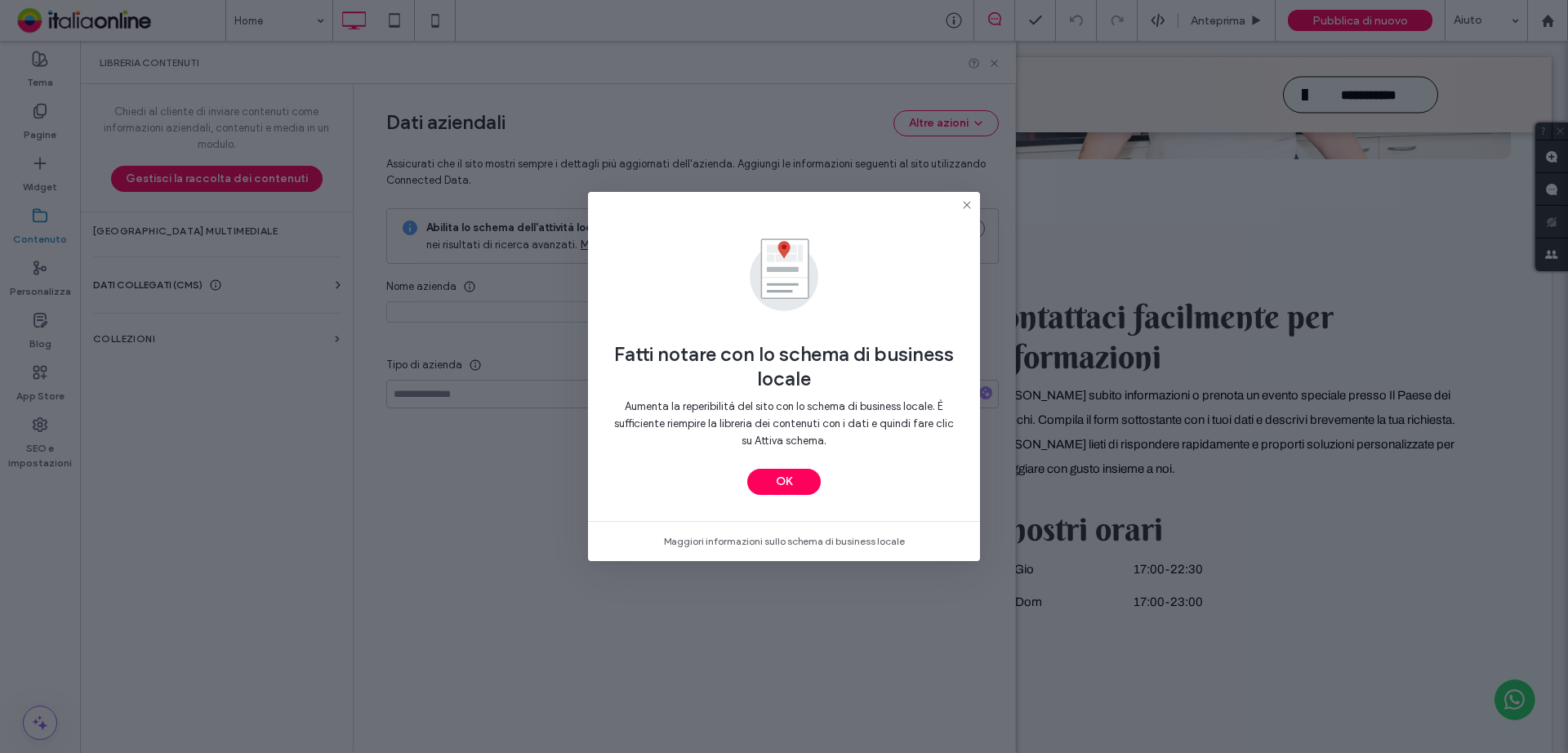
type input "**********"
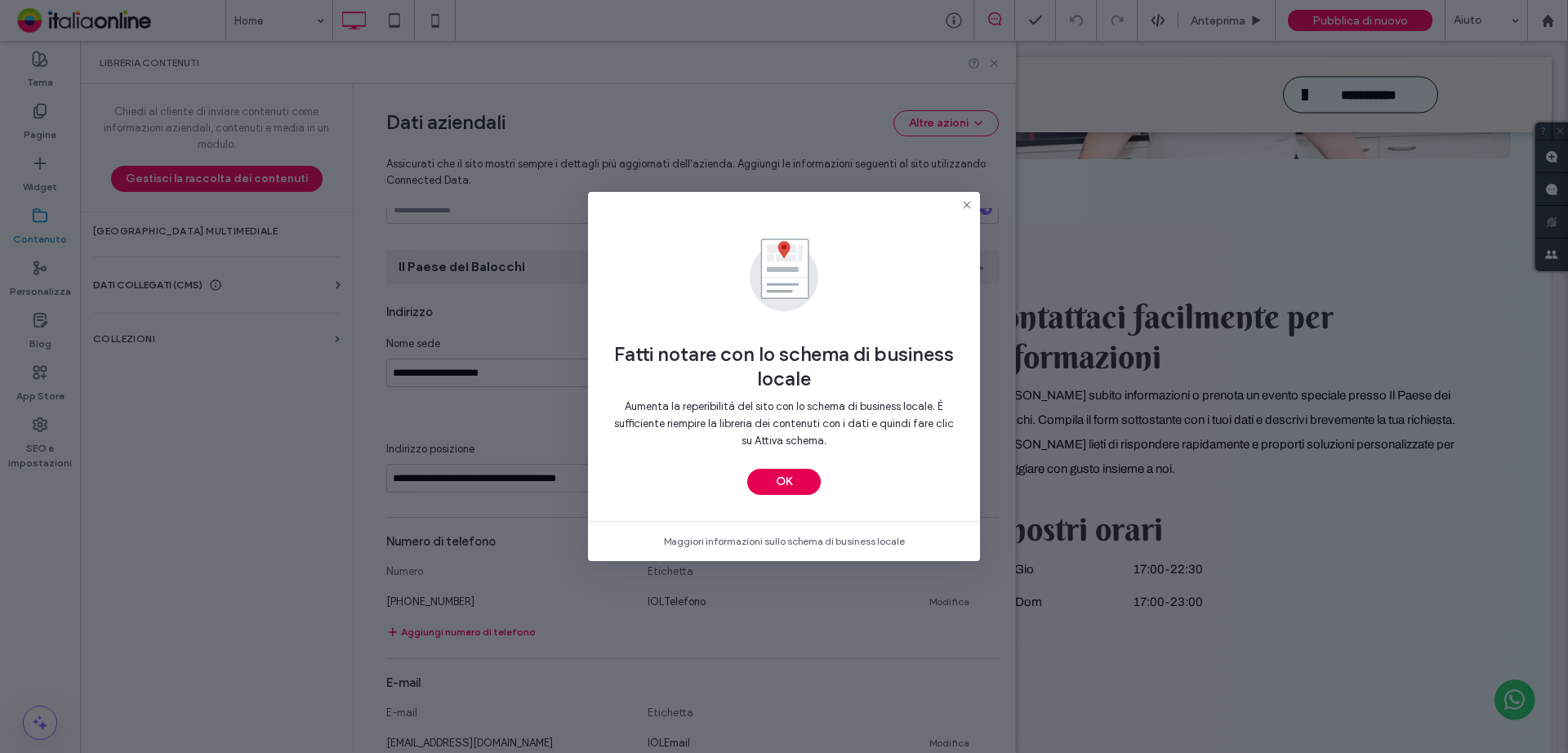
click at [791, 487] on button "OK" at bounding box center [783, 482] width 73 height 27
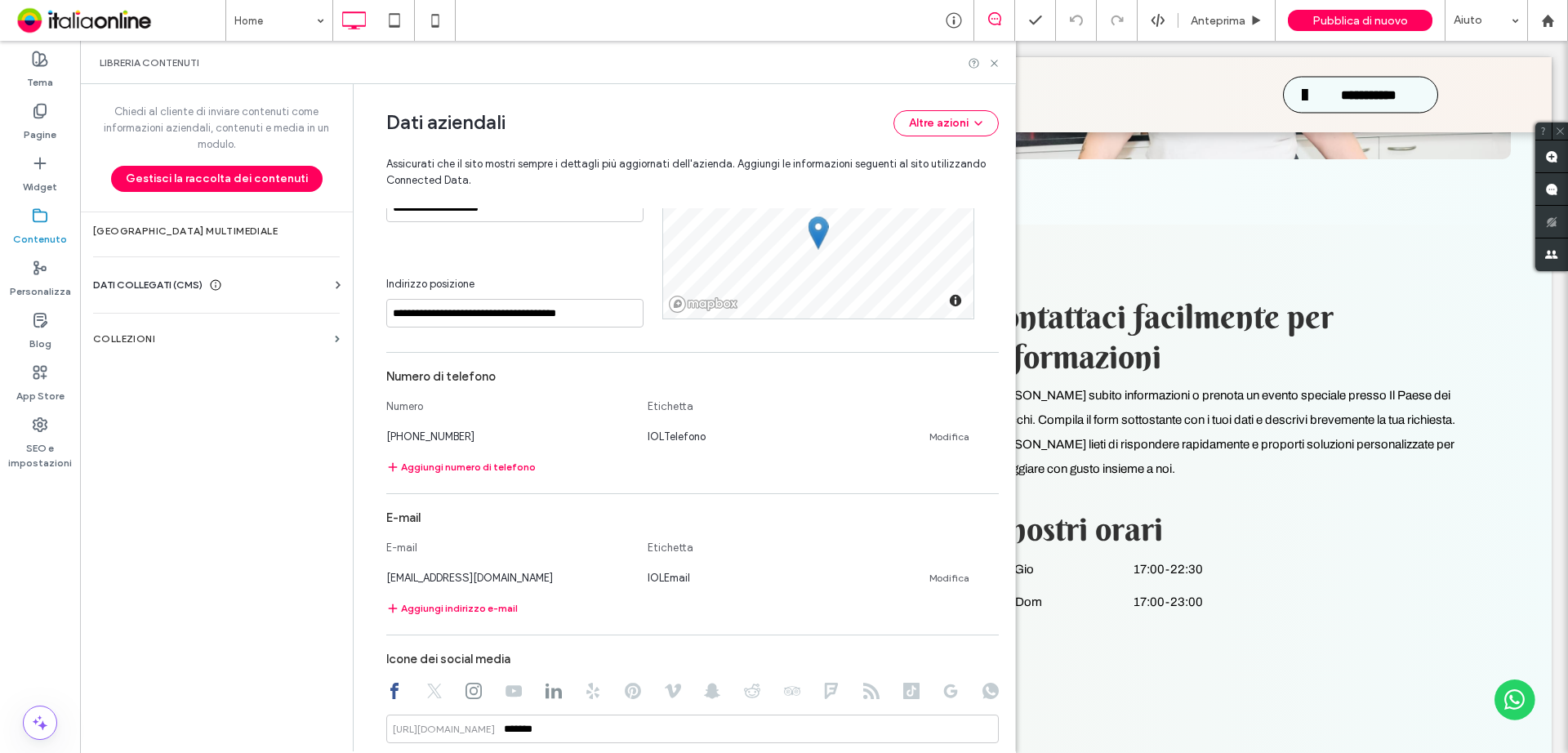
scroll to position [593, 0]
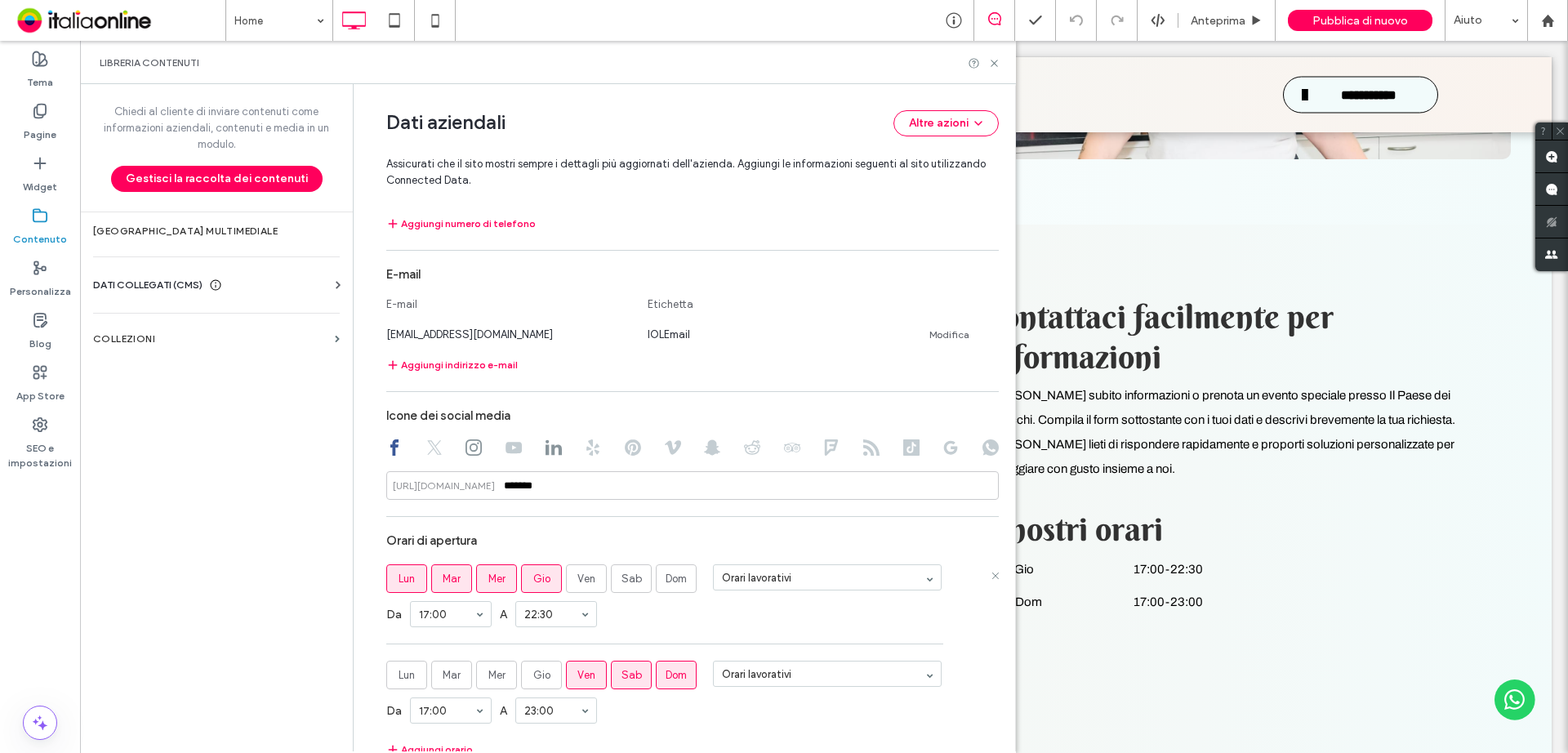
click at [445, 574] on span "Mar" at bounding box center [451, 579] width 18 height 16
drag, startPoint x: 439, startPoint y: 705, endPoint x: 463, endPoint y: 686, distance: 30.6
click at [688, 637] on section "Lun Mar Mer Gio Ven Sab Dom Orari lavorativi Da 15:00 A 19:30" at bounding box center [693, 604] width 612 height 80
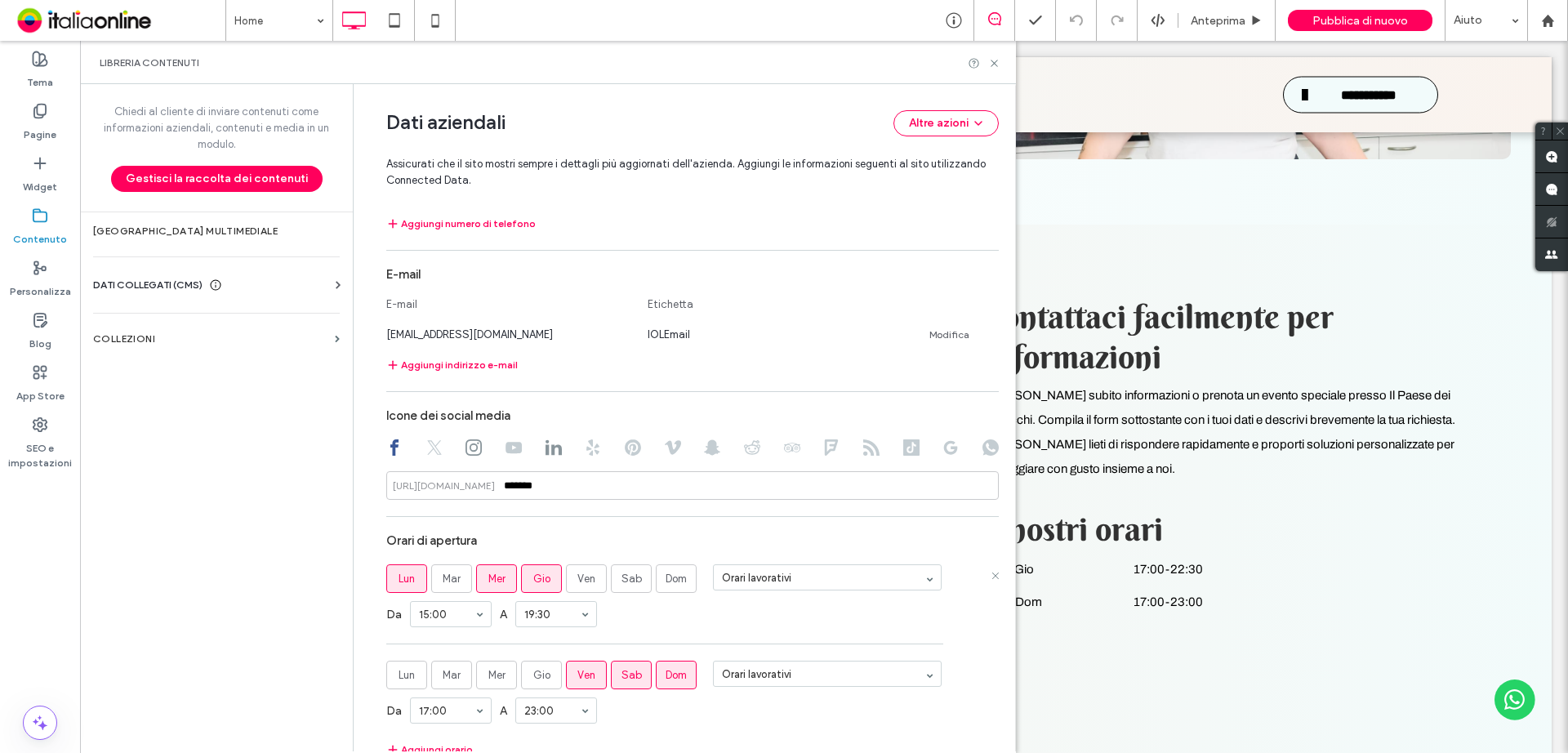
scroll to position [674, 0]
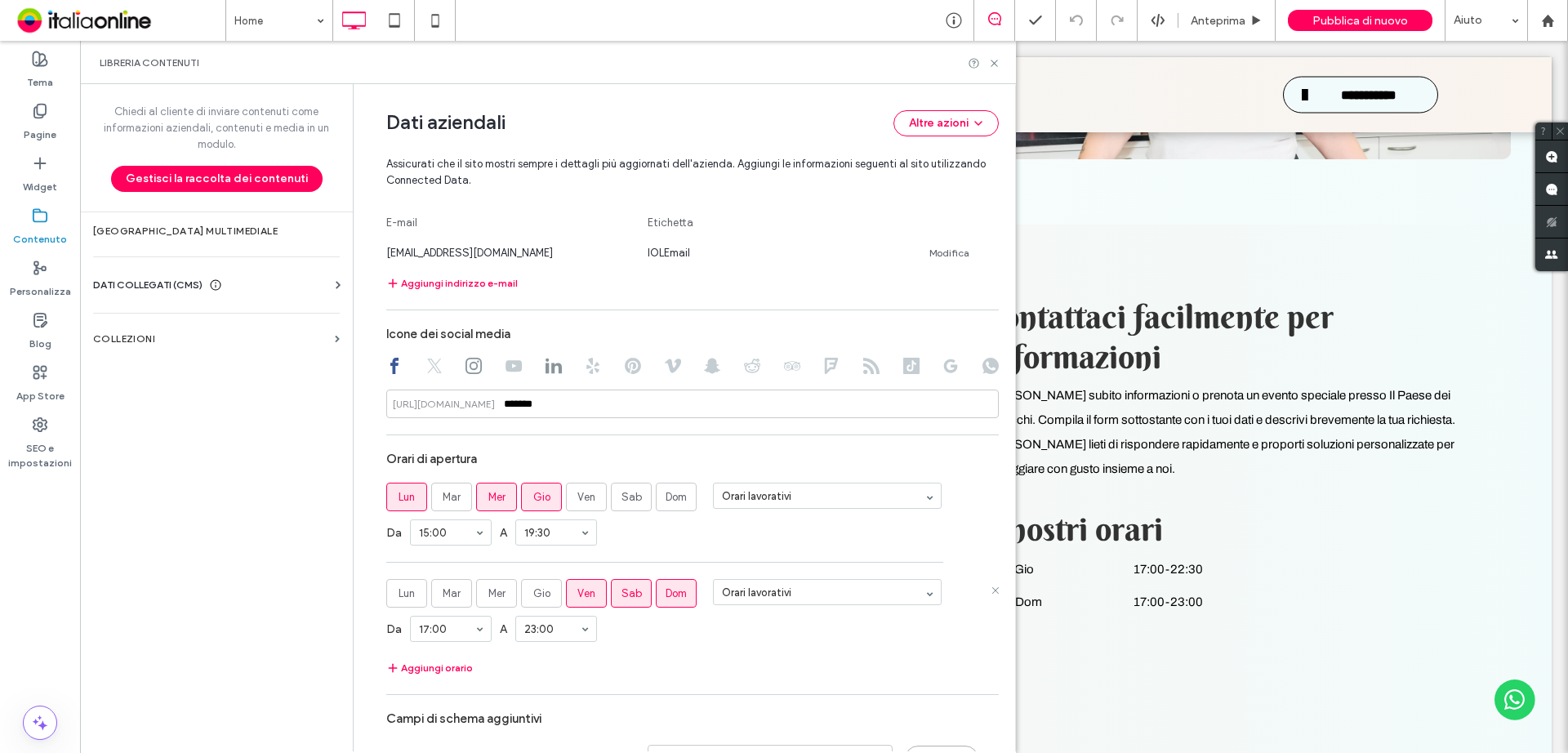
click at [675, 594] on span "Dom" at bounding box center [676, 594] width 21 height 16
click at [439, 670] on button "Aggiungi orario" at bounding box center [430, 668] width 87 height 19
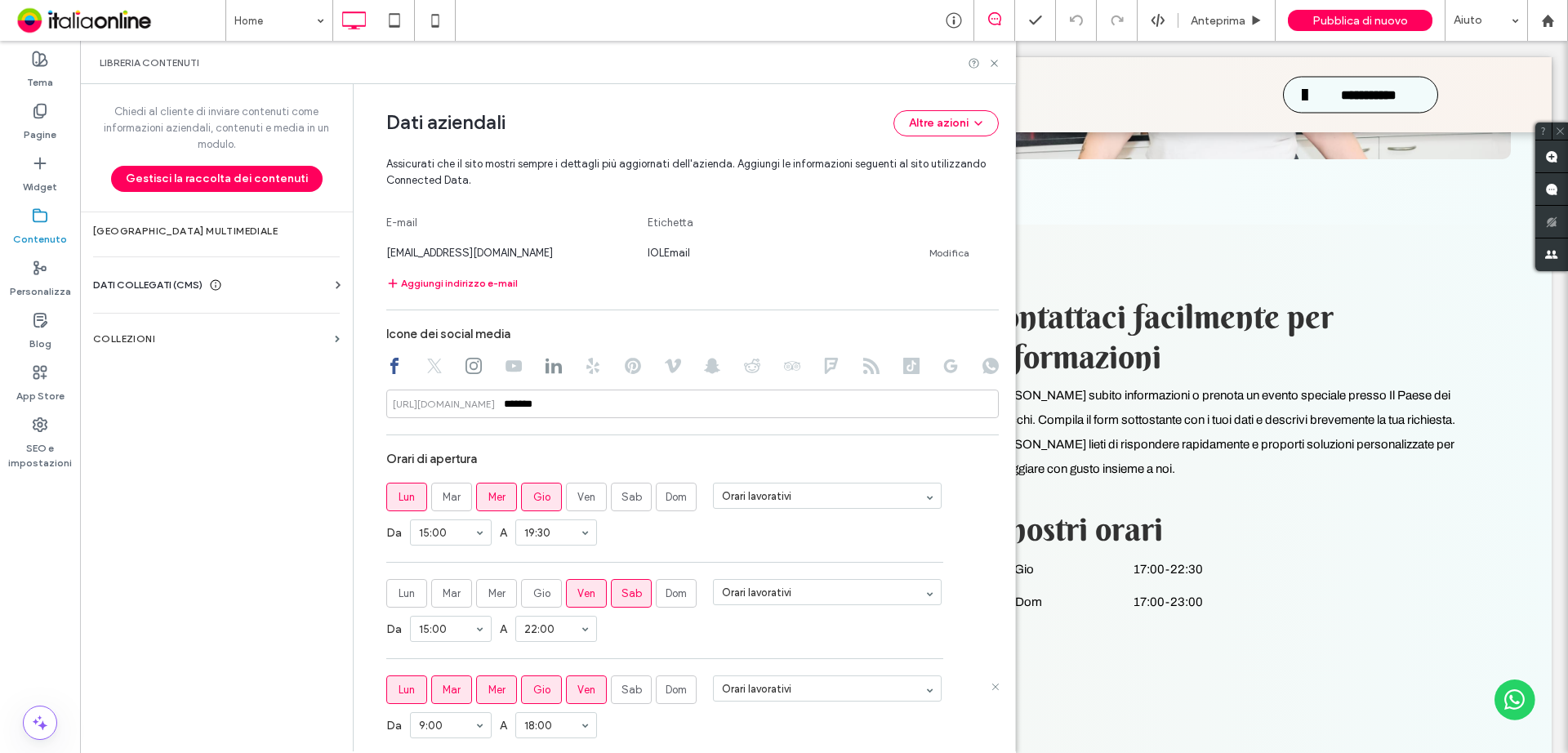
drag, startPoint x: 398, startPoint y: 682, endPoint x: 435, endPoint y: 685, distance: 37.1
click at [398, 682] on span "Lun" at bounding box center [406, 690] width 16 height 16
drag, startPoint x: 442, startPoint y: 688, endPoint x: 476, endPoint y: 688, distance: 34.0
click at [442, 688] on span "Mar" at bounding box center [451, 690] width 18 height 16
drag, startPoint x: 491, startPoint y: 690, endPoint x: 502, endPoint y: 690, distance: 11.0
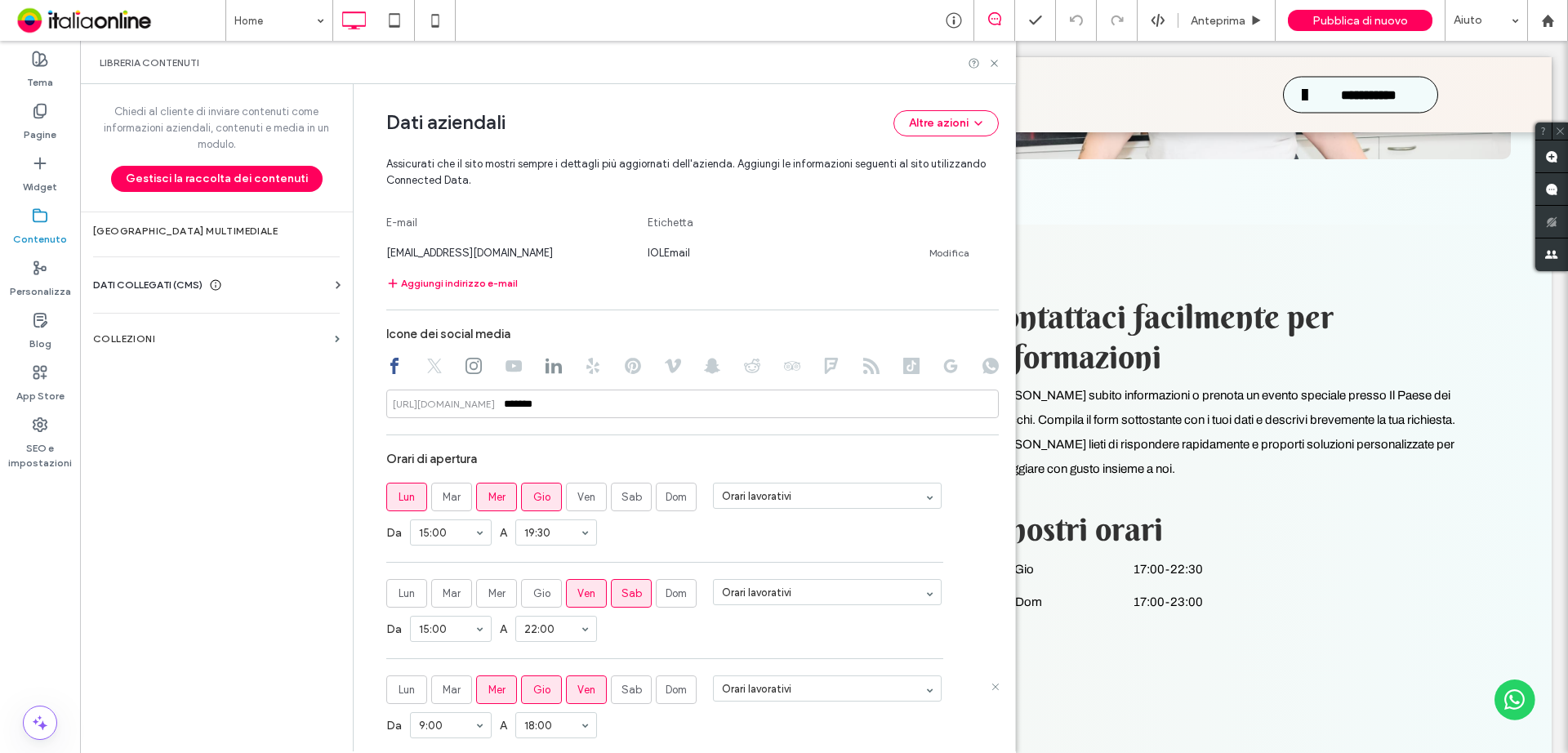
click at [491, 690] on span "Mer" at bounding box center [496, 690] width 17 height 16
click at [534, 693] on span "Gio" at bounding box center [542, 690] width 17 height 16
drag, startPoint x: 569, startPoint y: 691, endPoint x: 609, endPoint y: 687, distance: 40.2
click at [577, 691] on span "Ven" at bounding box center [586, 690] width 18 height 16
click at [656, 692] on label "Dom" at bounding box center [676, 689] width 41 height 28
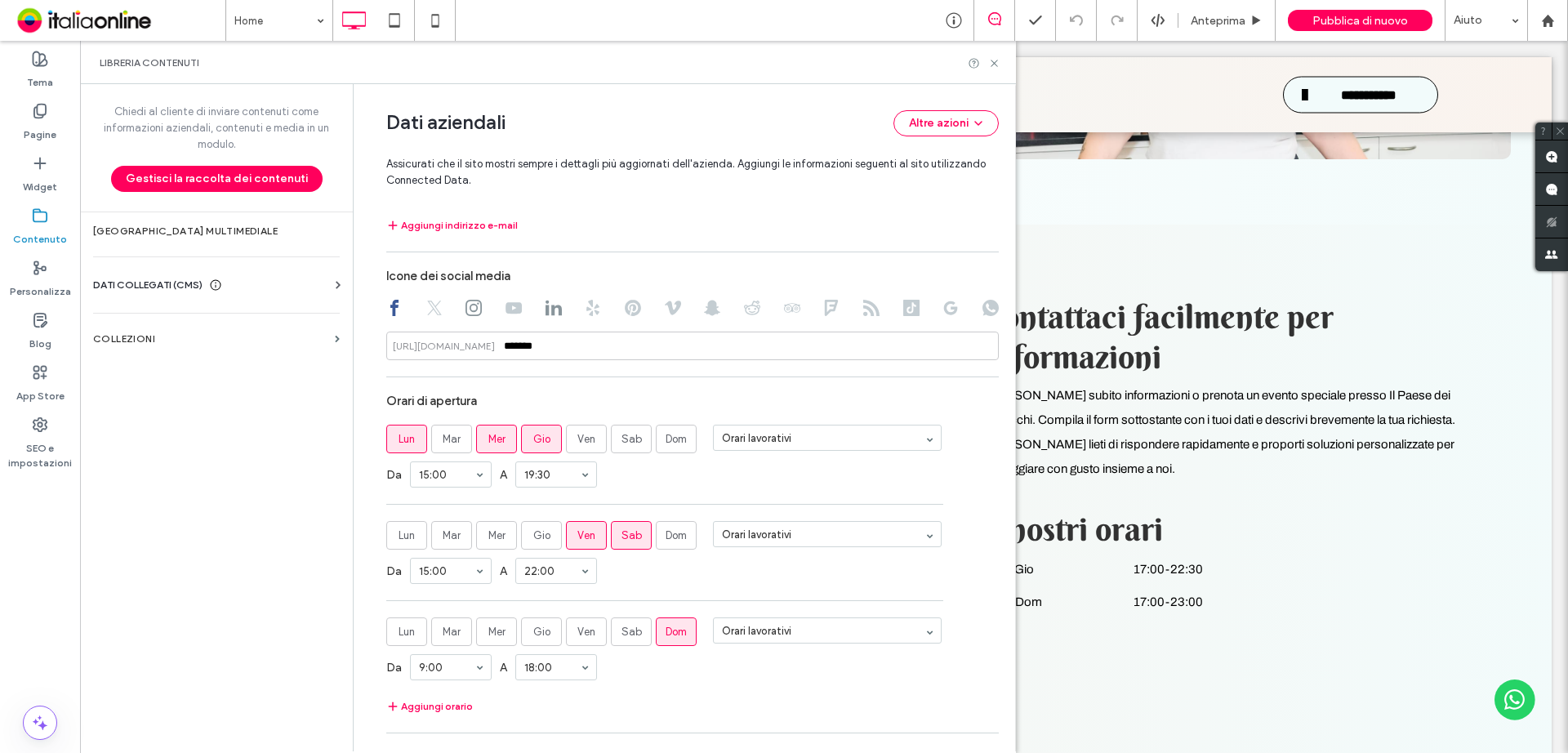
scroll to position [838, 0]
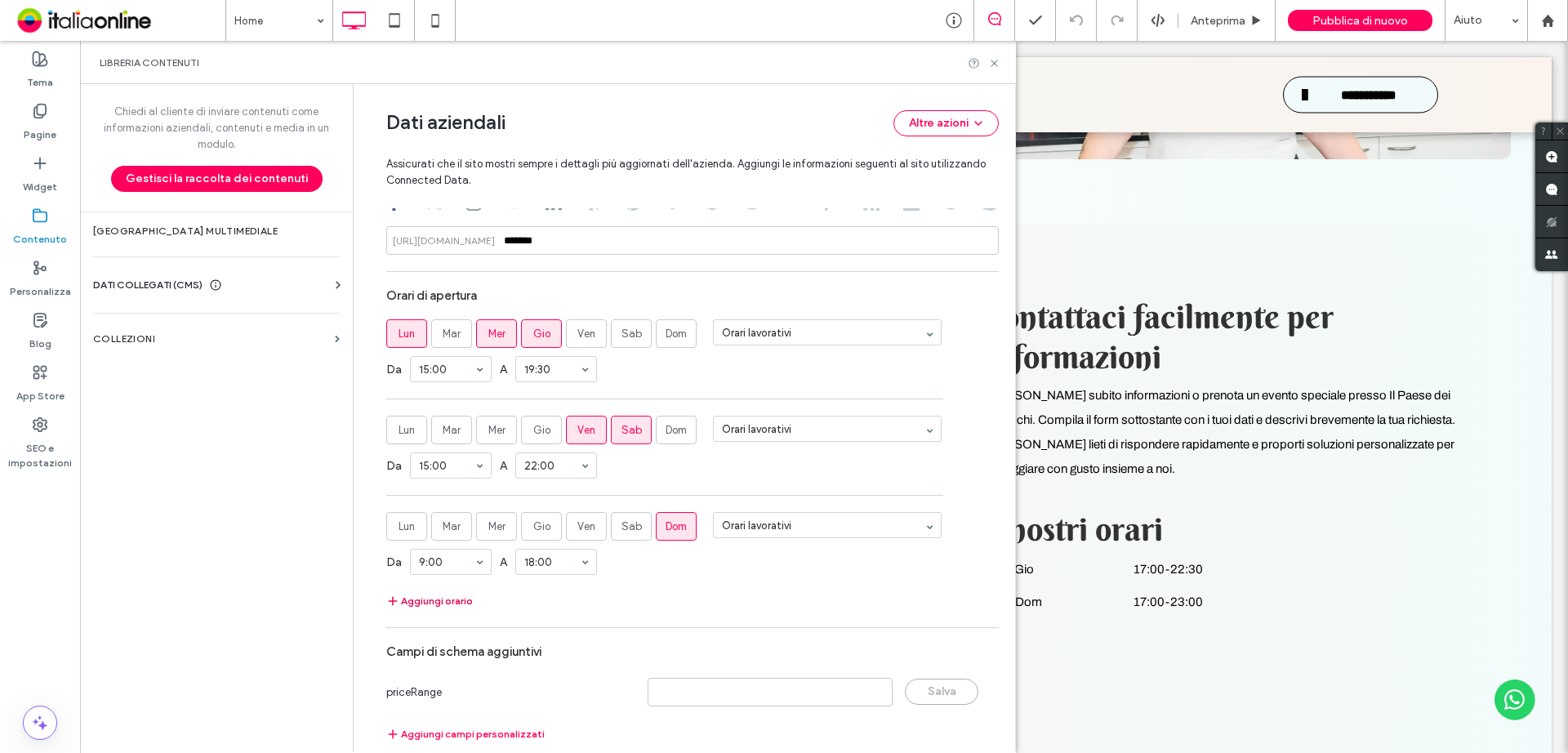
click at [454, 604] on button "Aggiungi orario" at bounding box center [430, 601] width 87 height 19
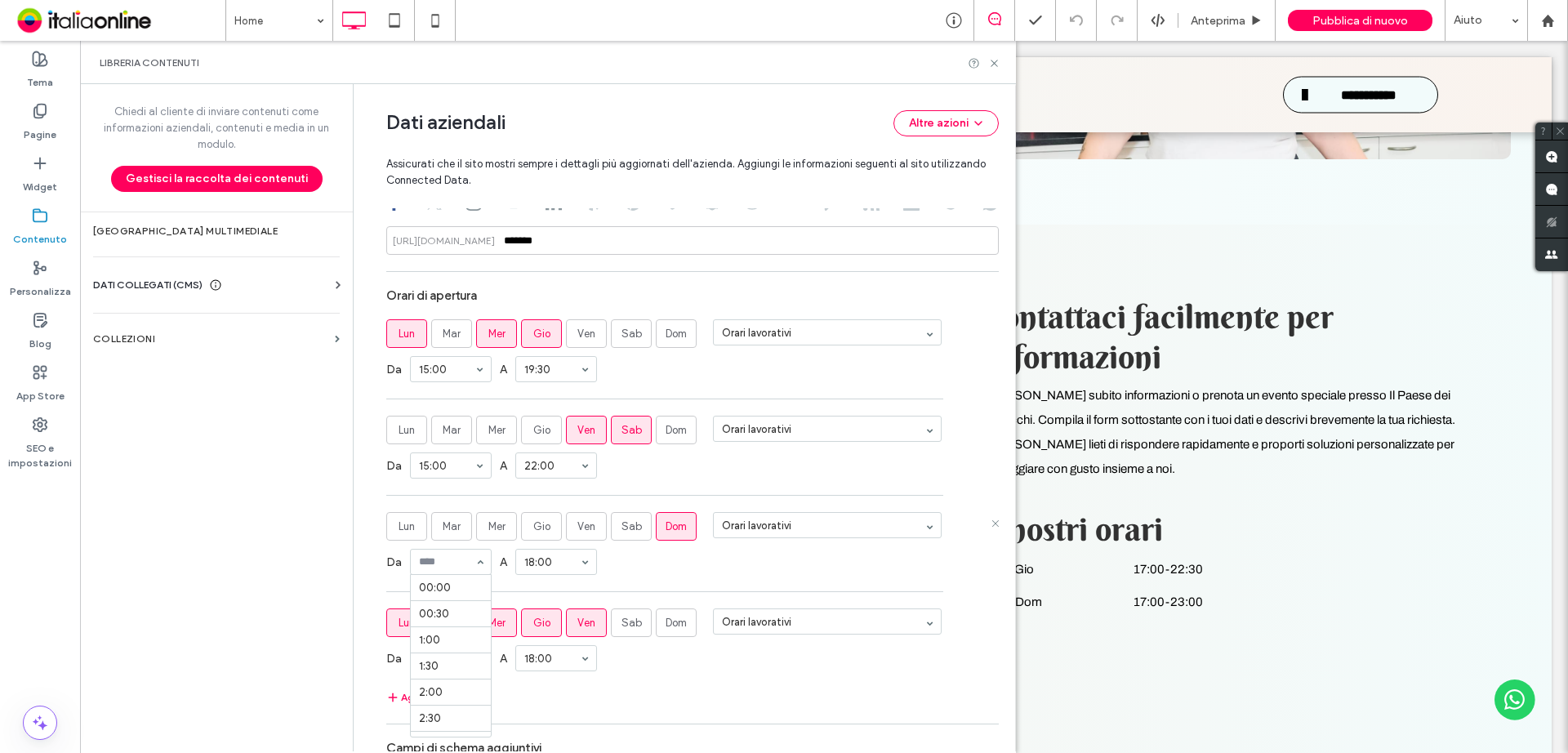
scroll to position [471, 0]
drag, startPoint x: 574, startPoint y: 623, endPoint x: 545, endPoint y: 623, distance: 29.0
click at [577, 623] on span "Ven" at bounding box center [586, 623] width 18 height 16
click at [534, 623] on span "Gio" at bounding box center [542, 623] width 17 height 16
click at [492, 623] on span "Mer" at bounding box center [496, 623] width 17 height 16
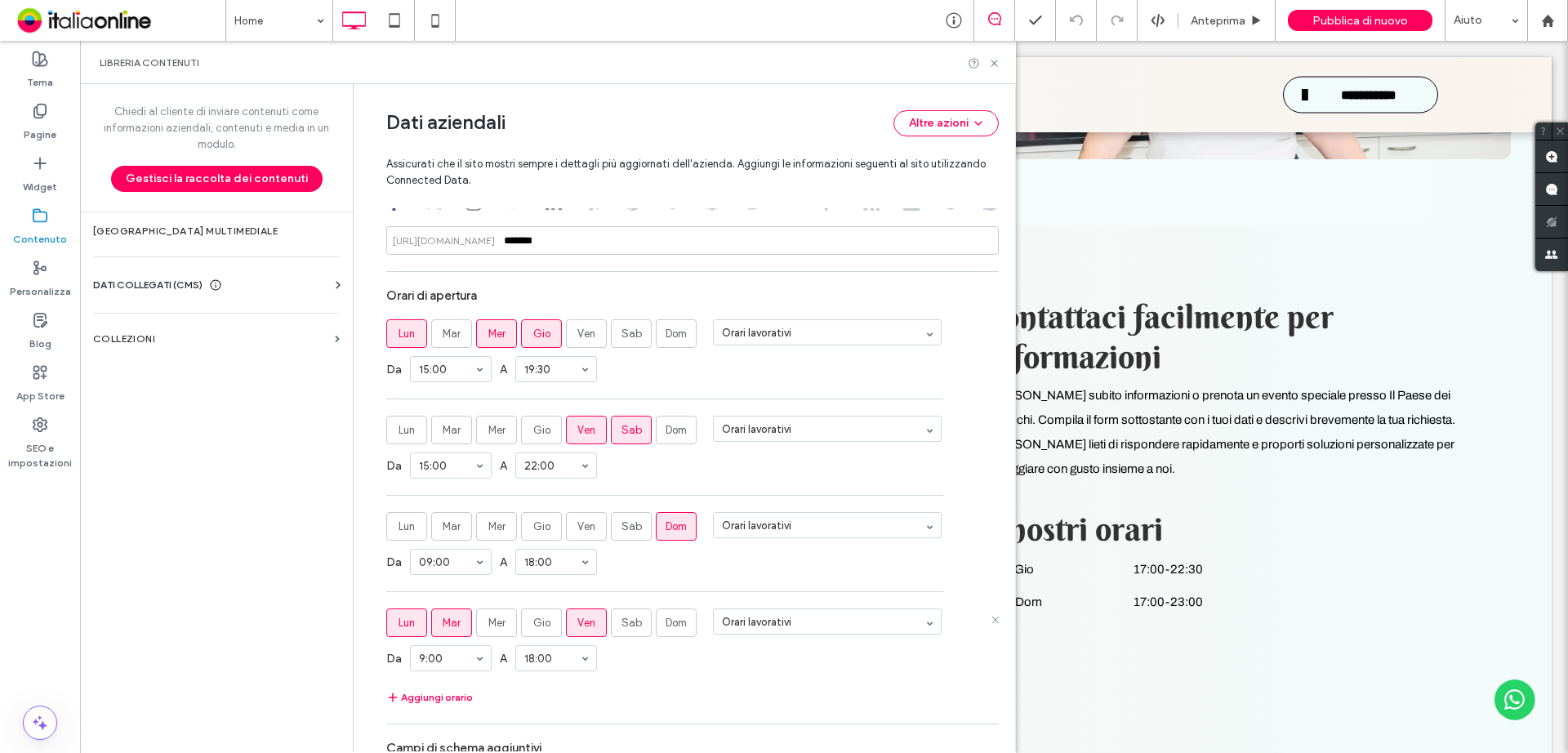
drag, startPoint x: 456, startPoint y: 625, endPoint x: 399, endPoint y: 625, distance: 57.0
click at [456, 625] on label "Mar" at bounding box center [451, 623] width 41 height 28
click at [398, 625] on span "Lun" at bounding box center [406, 623] width 16 height 16
drag, startPoint x: 576, startPoint y: 621, endPoint x: 595, endPoint y: 619, distance: 19.1
click at [577, 621] on span "Ven" at bounding box center [586, 623] width 18 height 16
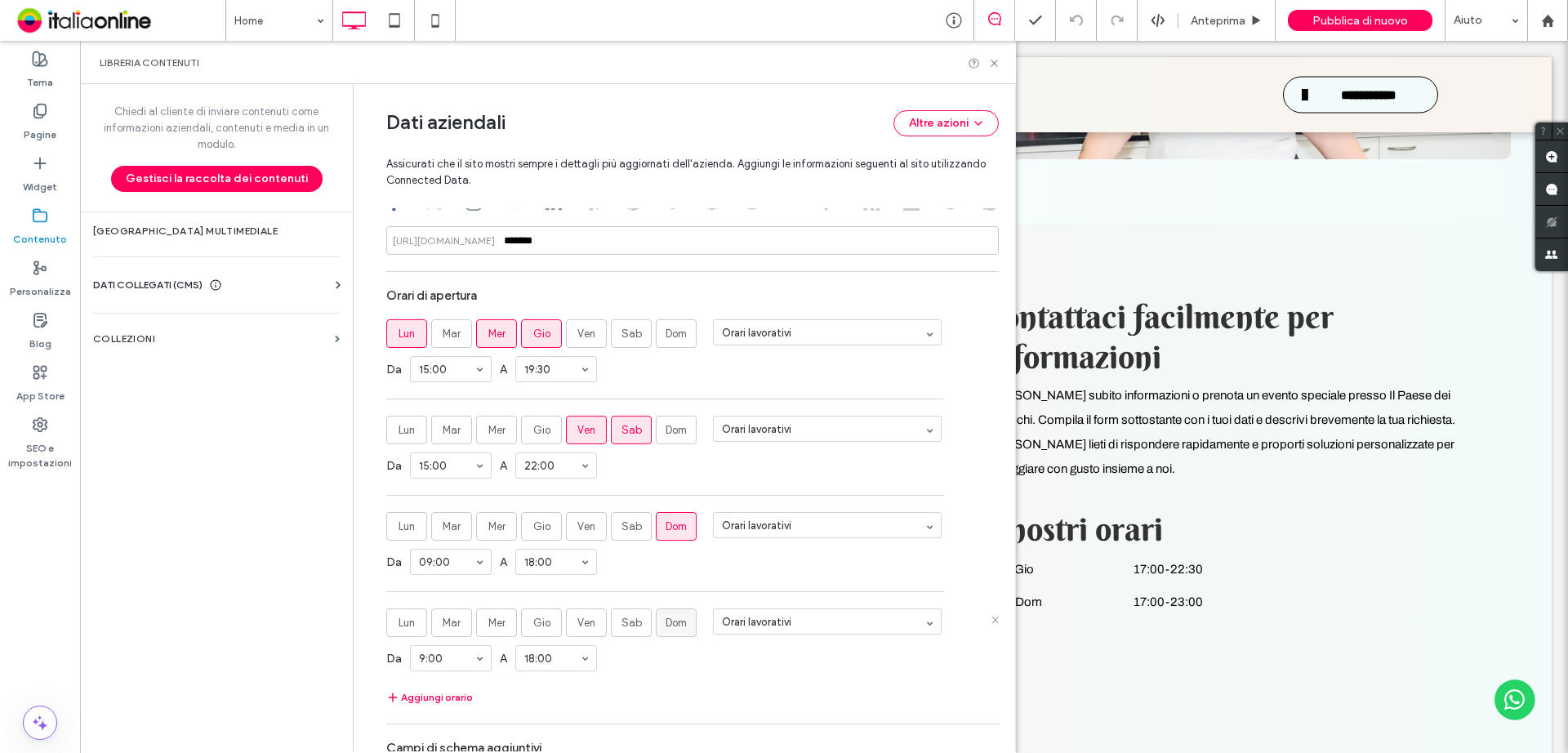
click at [673, 620] on span "Dom" at bounding box center [676, 623] width 21 height 16
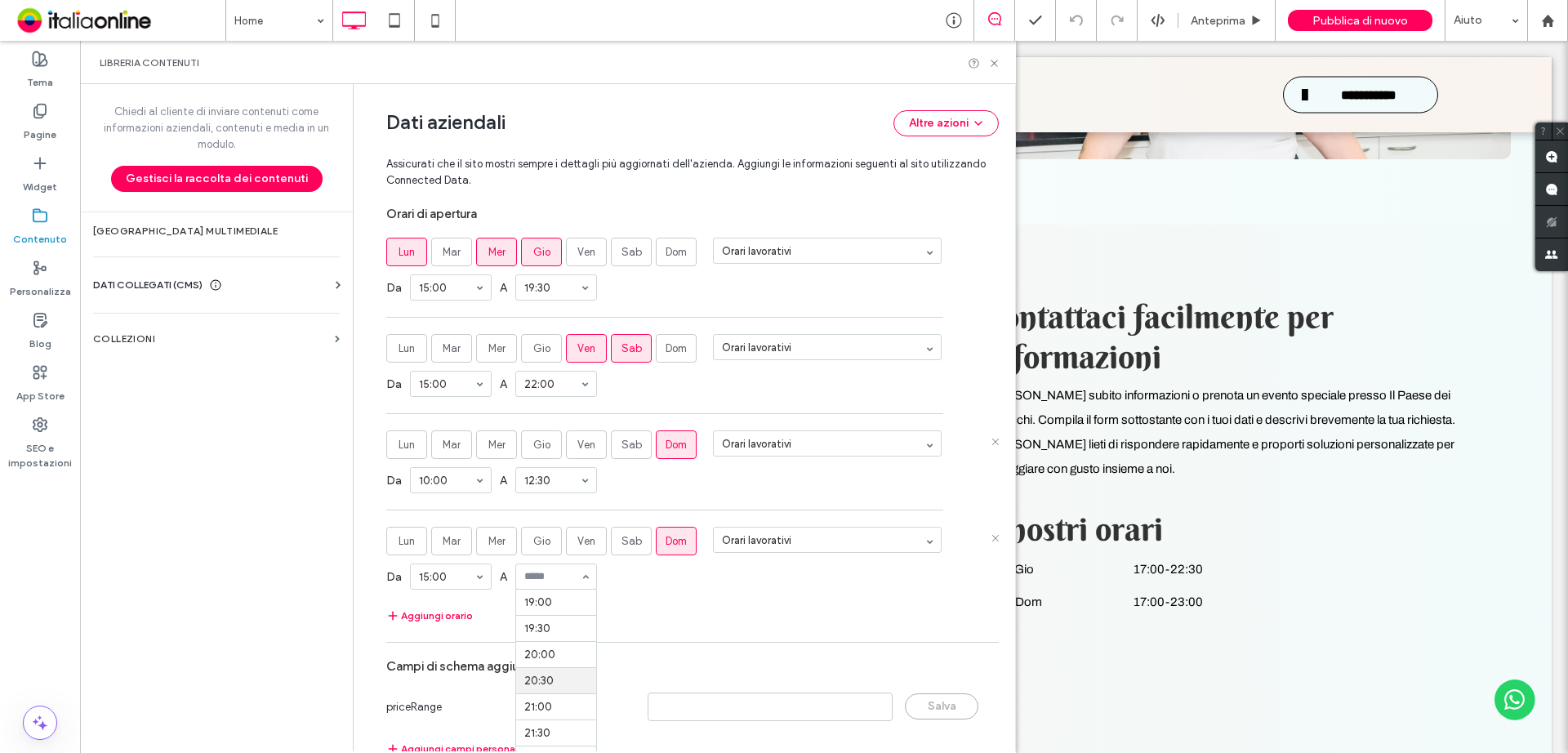
scroll to position [1022, 0]
click at [606, 602] on section "Orari di apertura Lun Mar Mer Gio Ven Sab Dom Orari lavorativi Da 15:00 A 19:30…" at bounding box center [693, 411] width 612 height 427
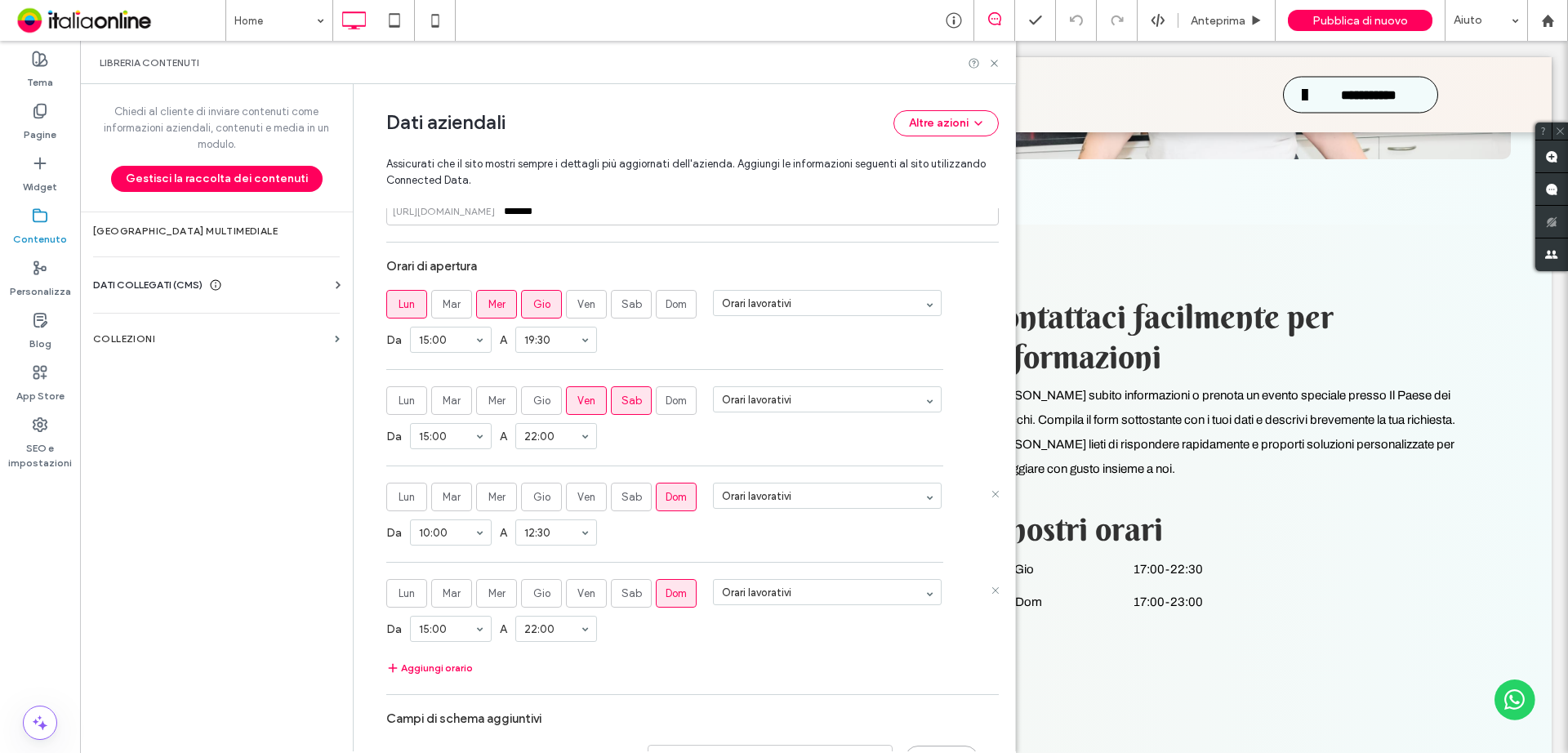
scroll to position [838, 0]
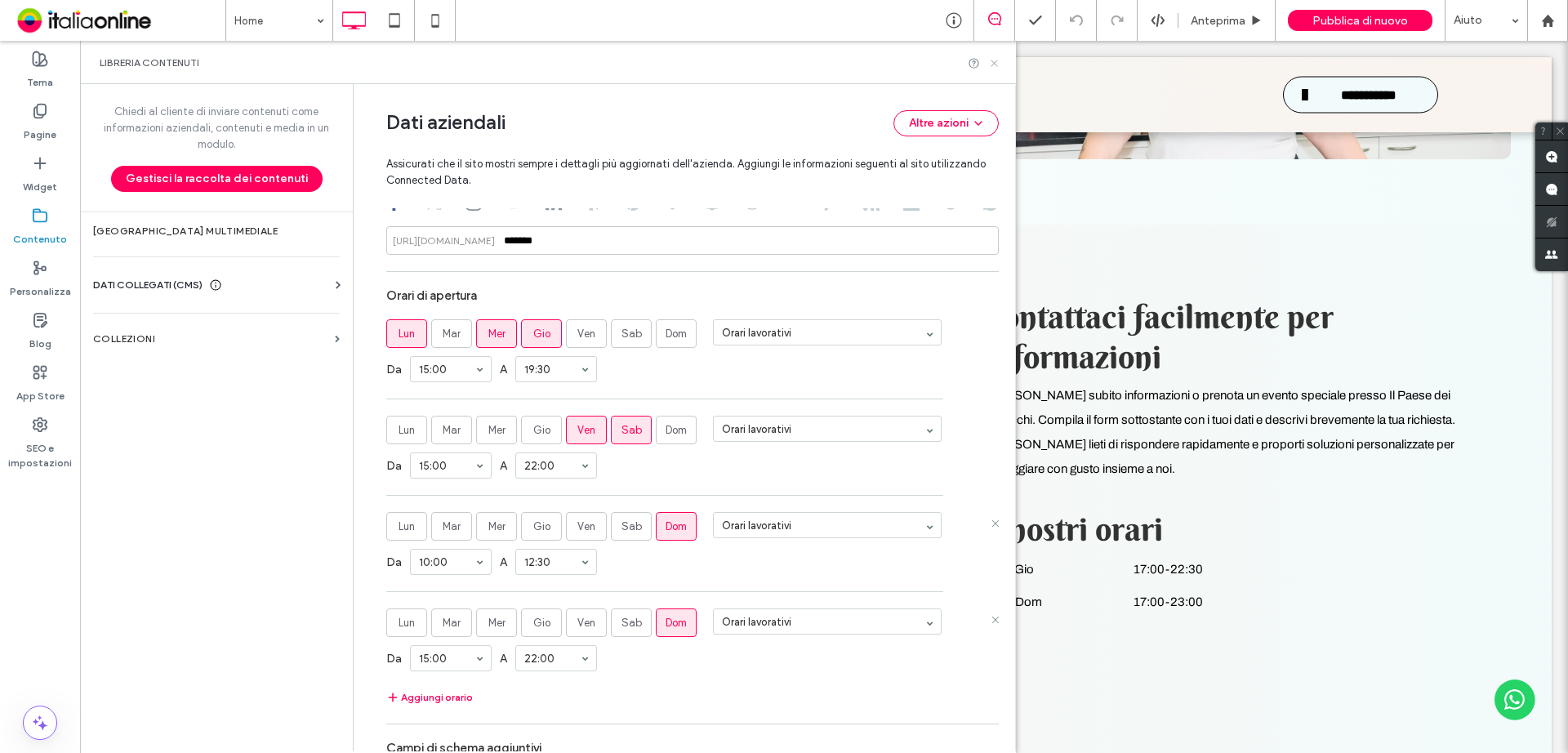
click at [995, 61] on use at bounding box center [993, 62] width 6 height 6
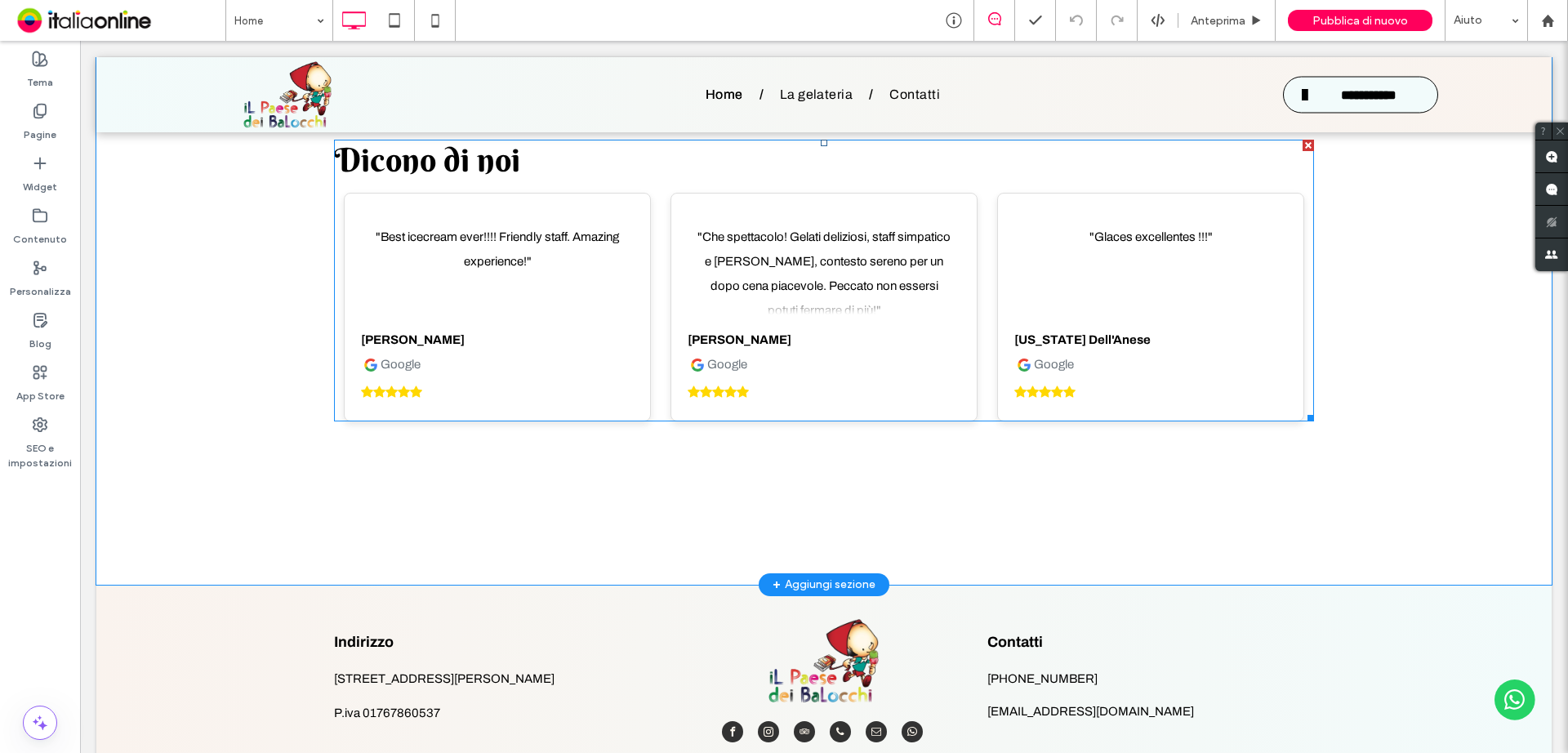
scroll to position [3019, 0]
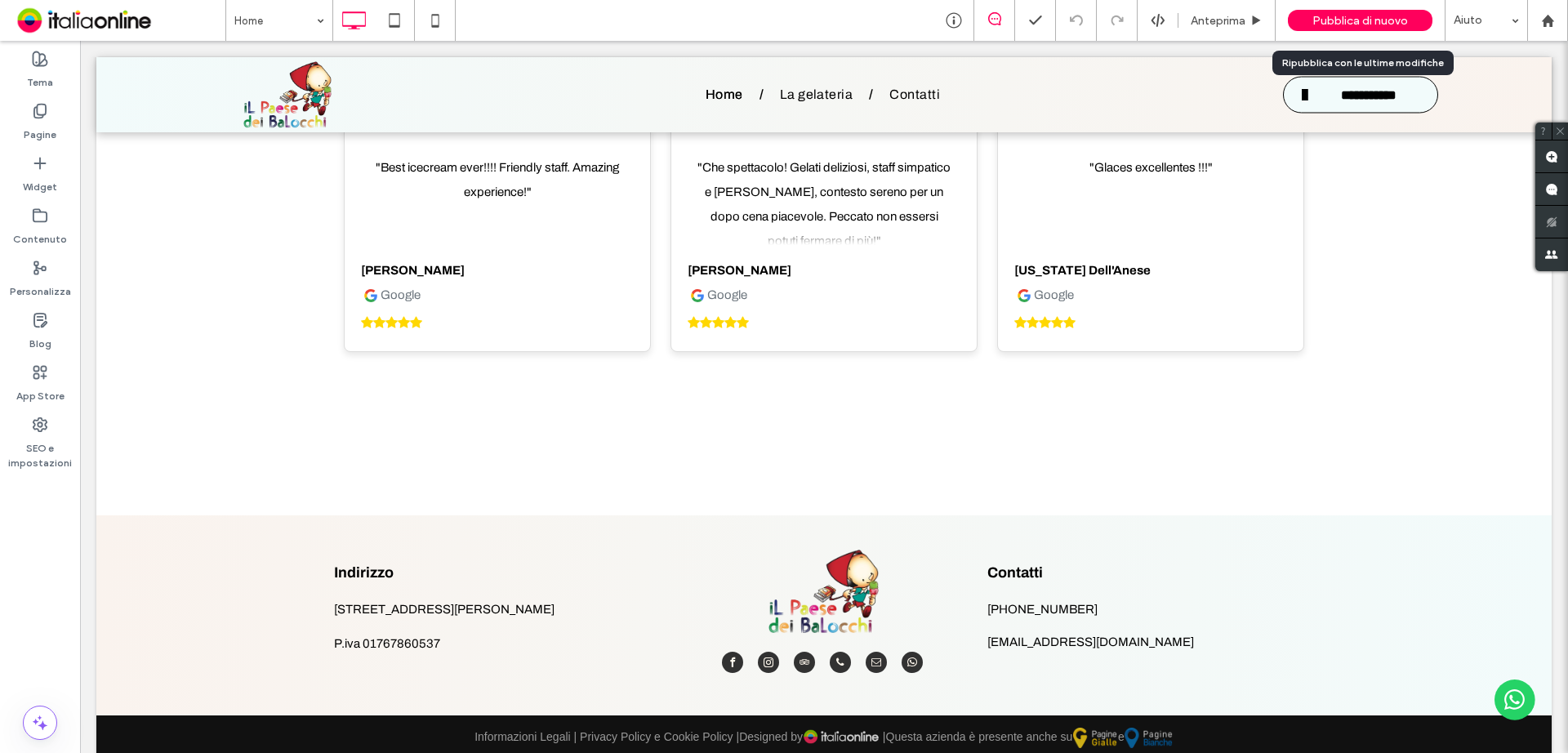
click at [1334, 19] on span "Pubblica di nuovo" at bounding box center [1360, 21] width 96 height 14
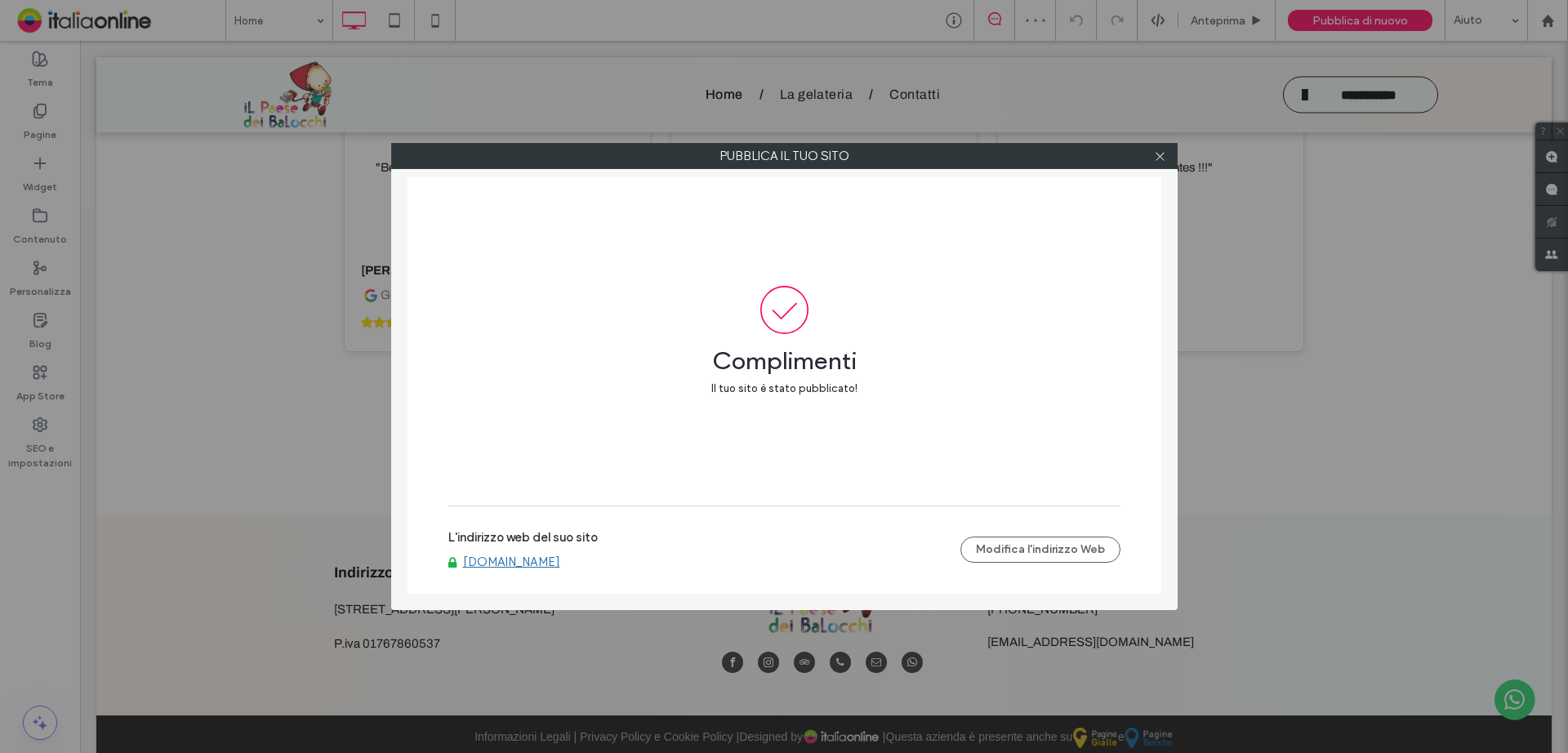
click at [560, 564] on link "www.gelateriailpaesedeibalocchi.com" at bounding box center [511, 562] width 97 height 15
click at [1158, 159] on icon at bounding box center [1160, 157] width 12 height 12
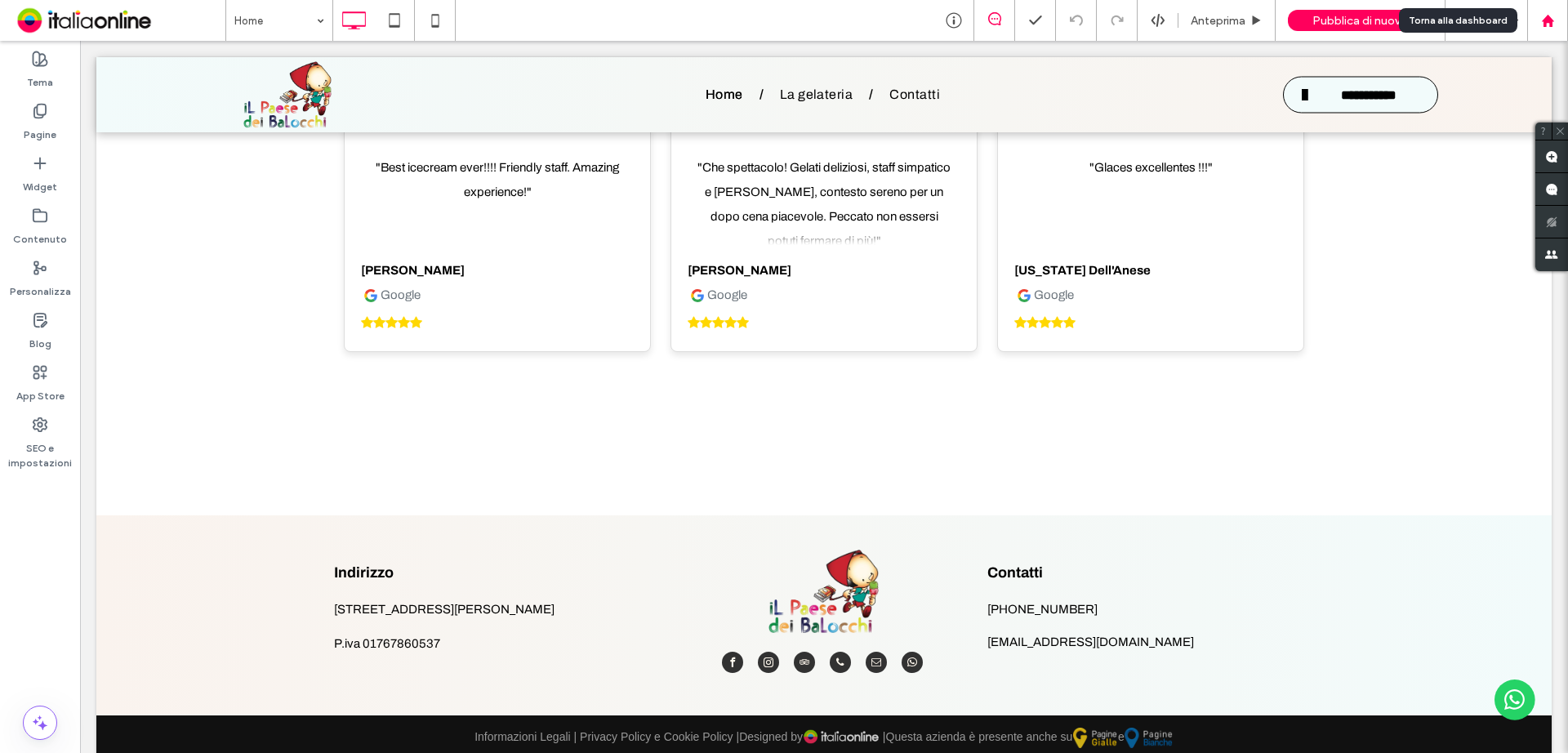
click at [1548, 27] on icon at bounding box center [1548, 21] width 14 height 14
